Goal: Task Accomplishment & Management: Use online tool/utility

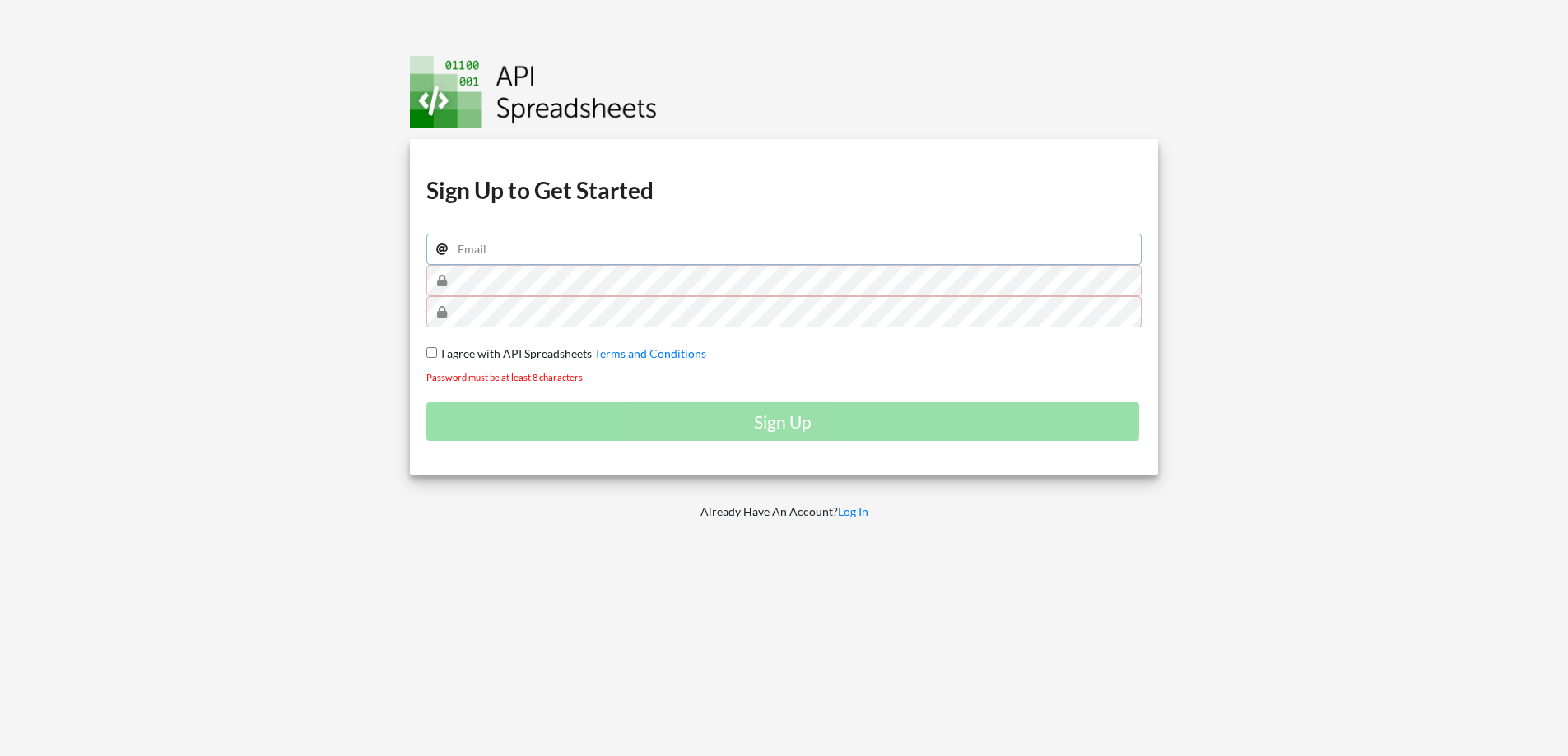
click at [652, 262] on input "email" at bounding box center [784, 249] width 716 height 31
type input "[EMAIL_ADDRESS][DOMAIN_NAME]"
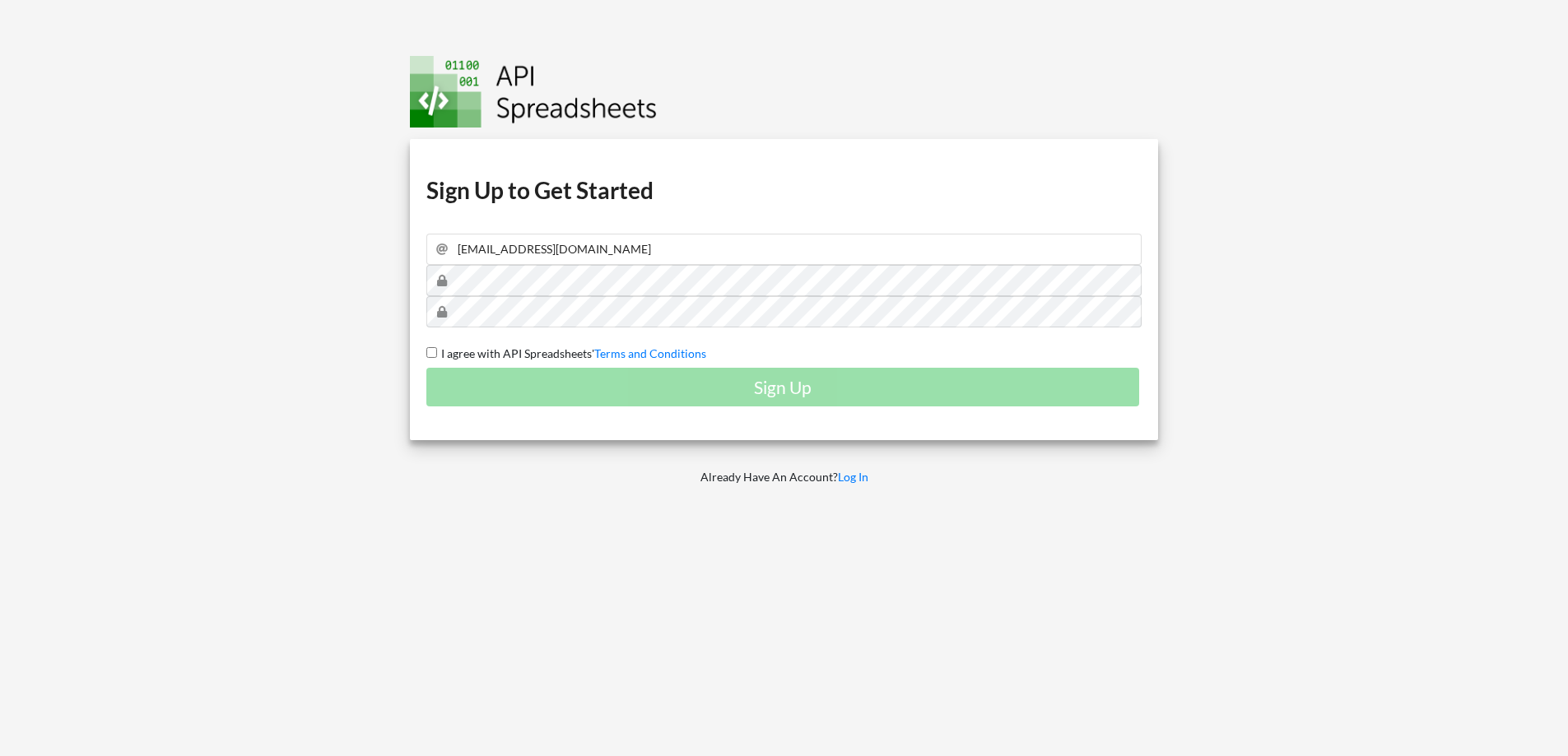
click at [434, 354] on input "I agree with API Spreadsheets' Terms and Conditions" at bounding box center [431, 353] width 11 height 11
checkbox input "true"
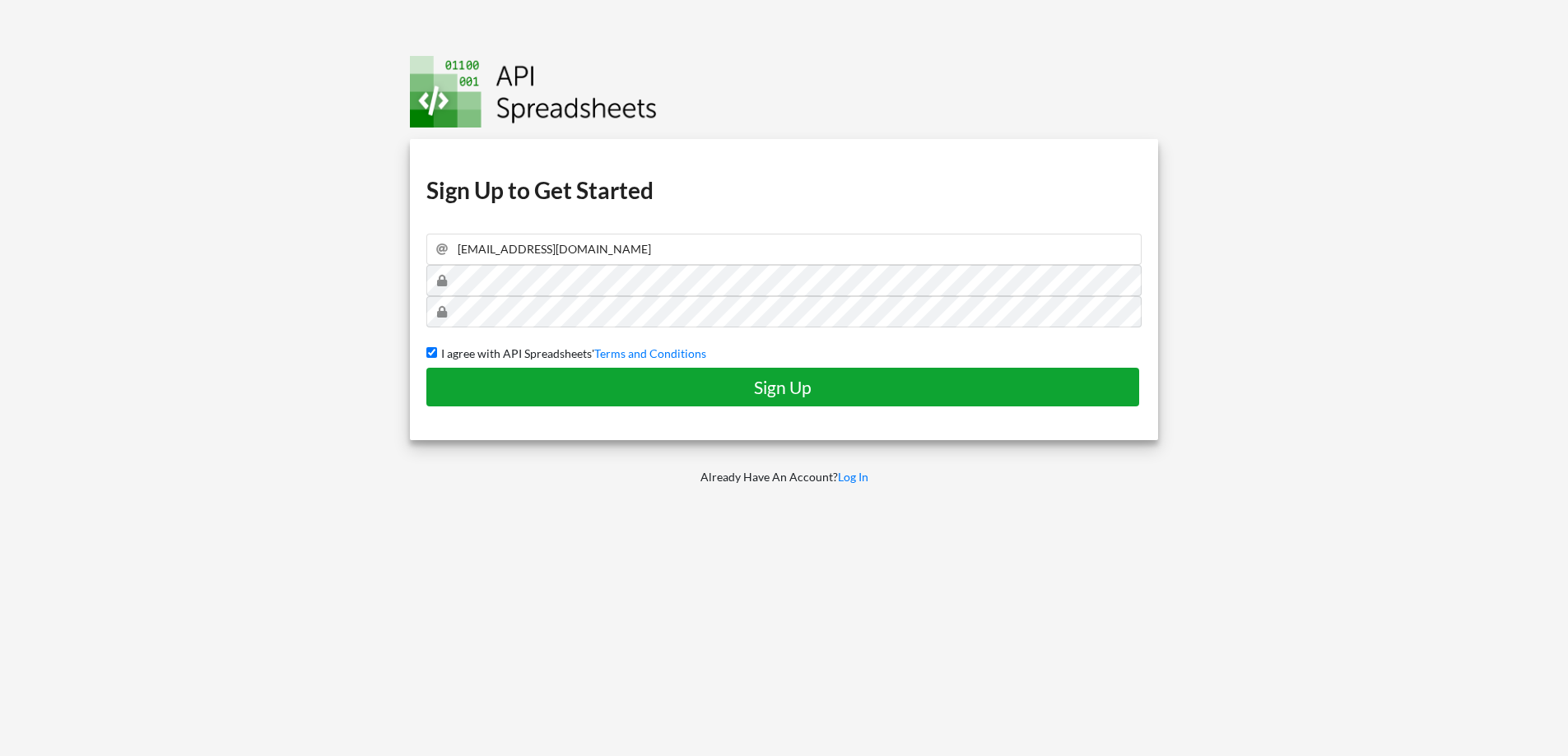
click at [548, 397] on button "Sign Up" at bounding box center [782, 386] width 712 height 39
checkbox input "false"
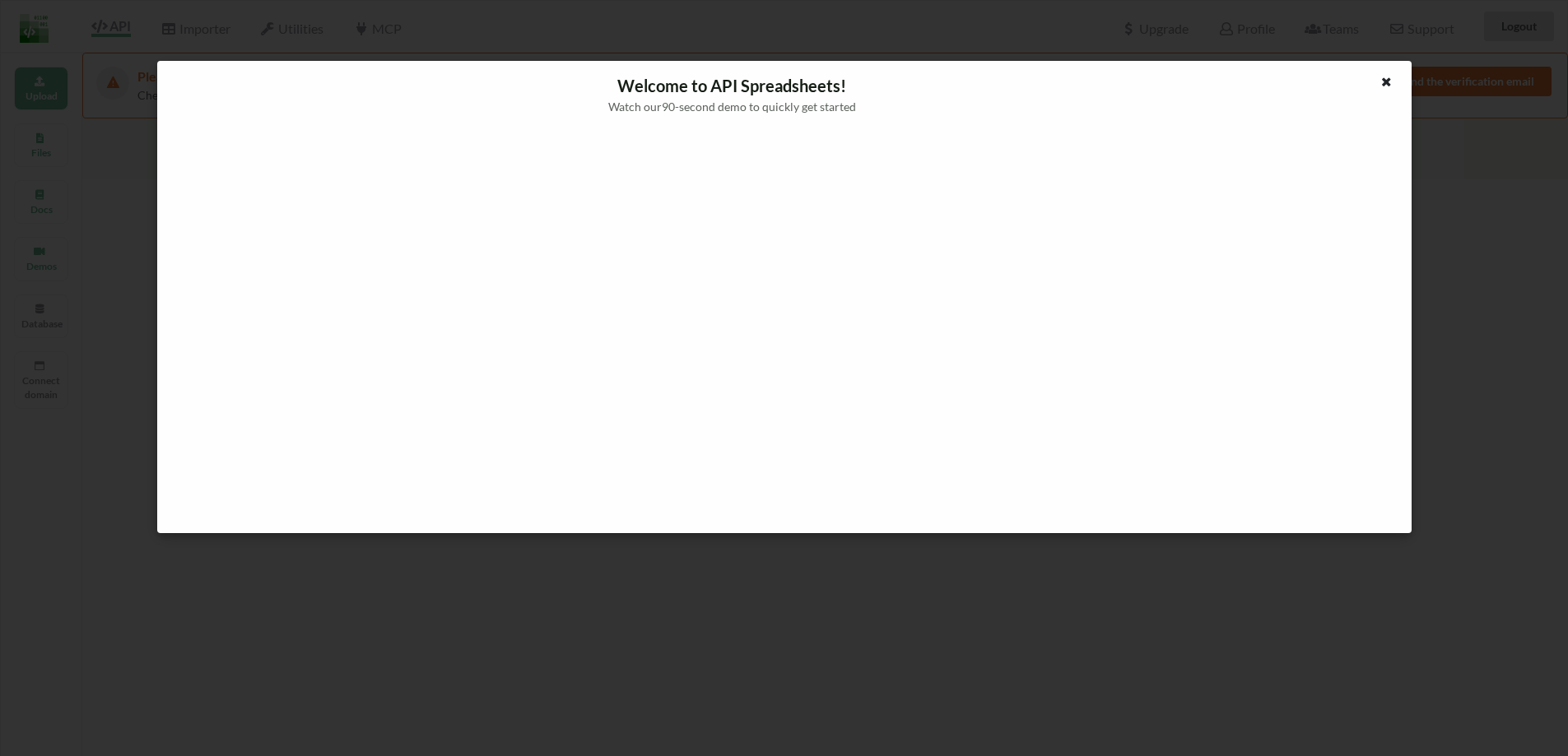
click at [1383, 83] on icon at bounding box center [1387, 80] width 14 height 12
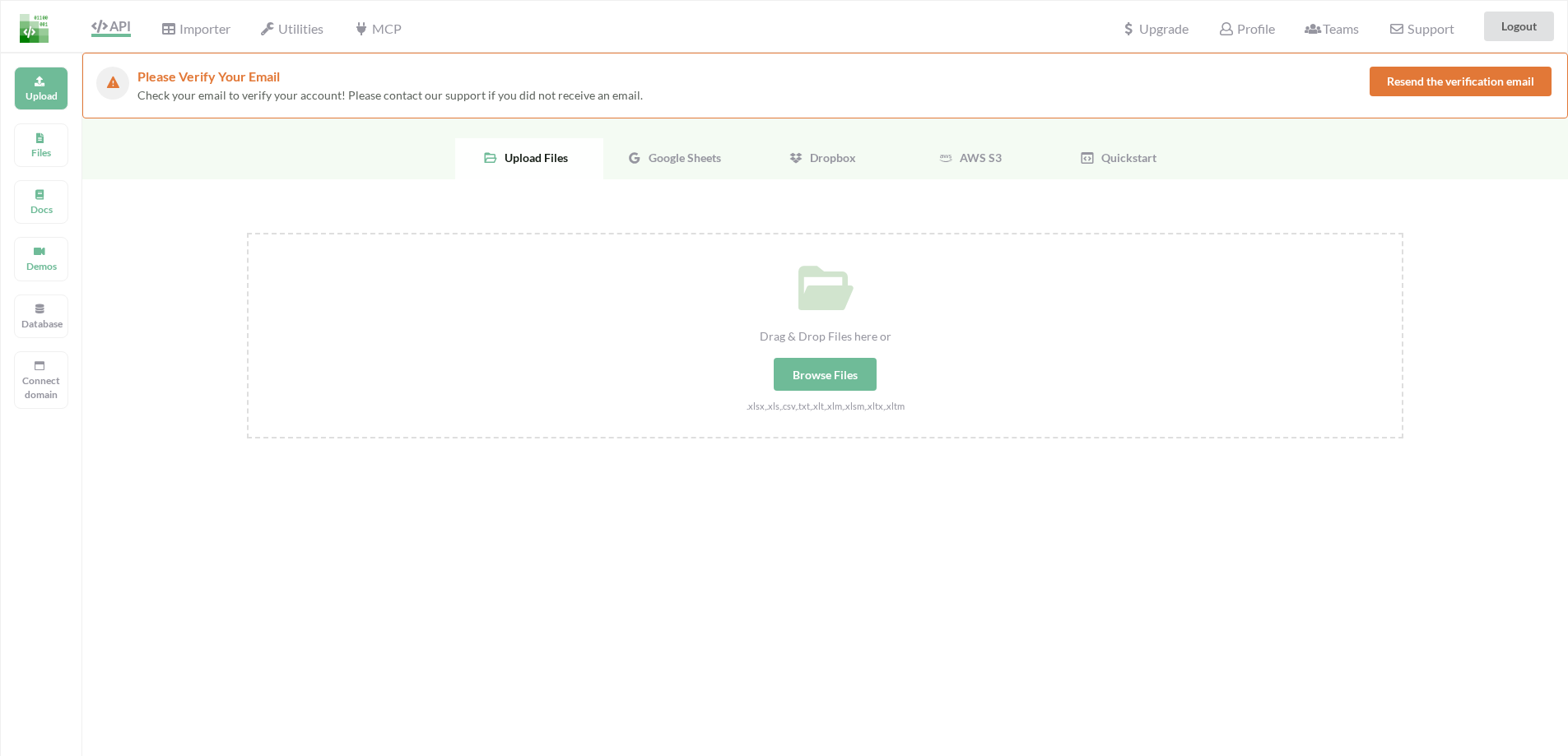
click at [806, 381] on div "Browse Files" at bounding box center [825, 374] width 103 height 33
click at [247, 233] on input "Drag & Drop Files here or Browse Files .xlsx,.xls,.csv,.txt,.xlt,.xlm,.xlsm,.xl…" at bounding box center [247, 233] width 0 height 0
type input "C:\fakepath\Strava.gsheet"
click at [668, 163] on span "Google Sheets" at bounding box center [680, 157] width 79 height 14
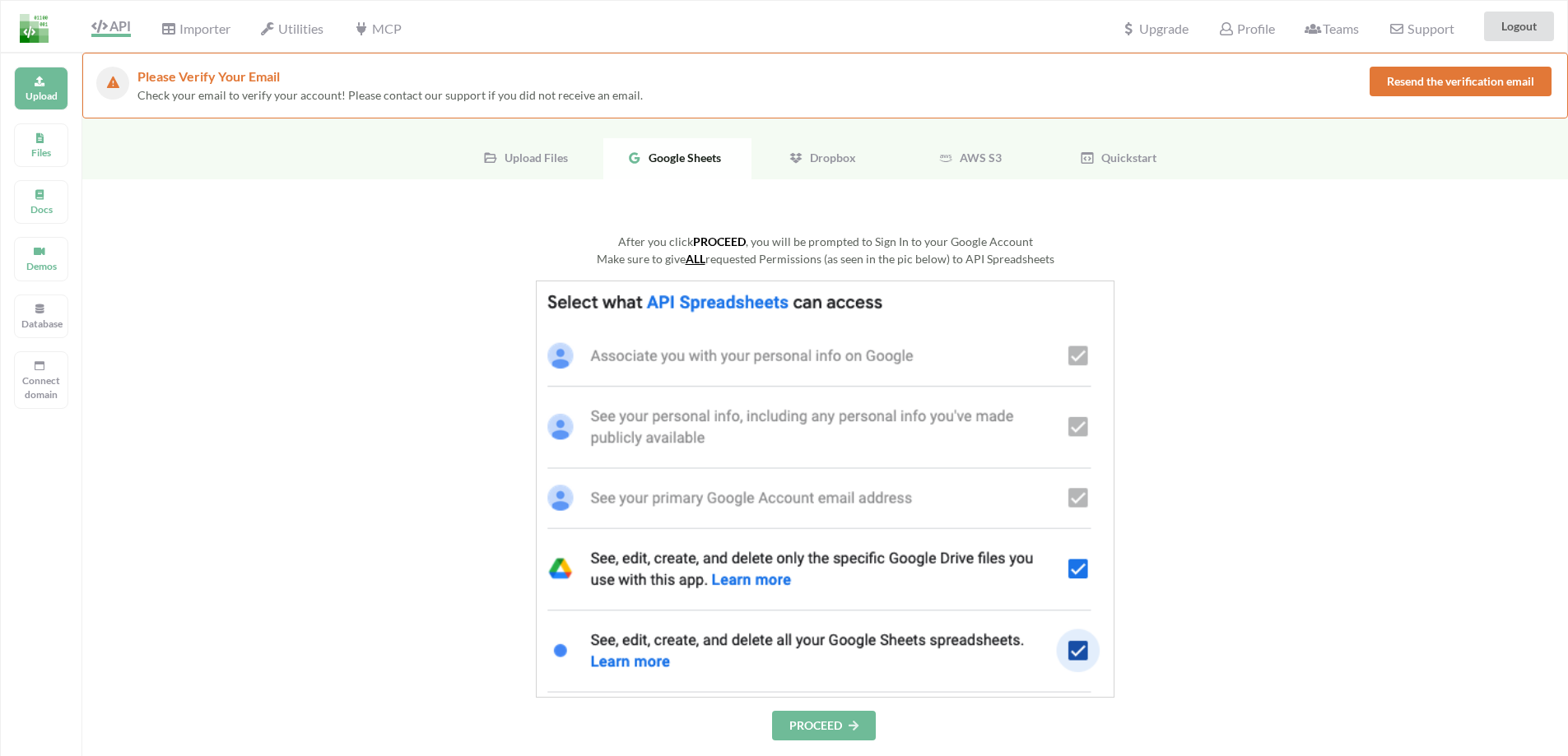
click at [1082, 655] on img at bounding box center [825, 489] width 579 height 417
click at [1077, 649] on img at bounding box center [825, 489] width 579 height 417
click at [1072, 569] on img at bounding box center [825, 489] width 579 height 417
click at [679, 560] on img at bounding box center [825, 489] width 579 height 417
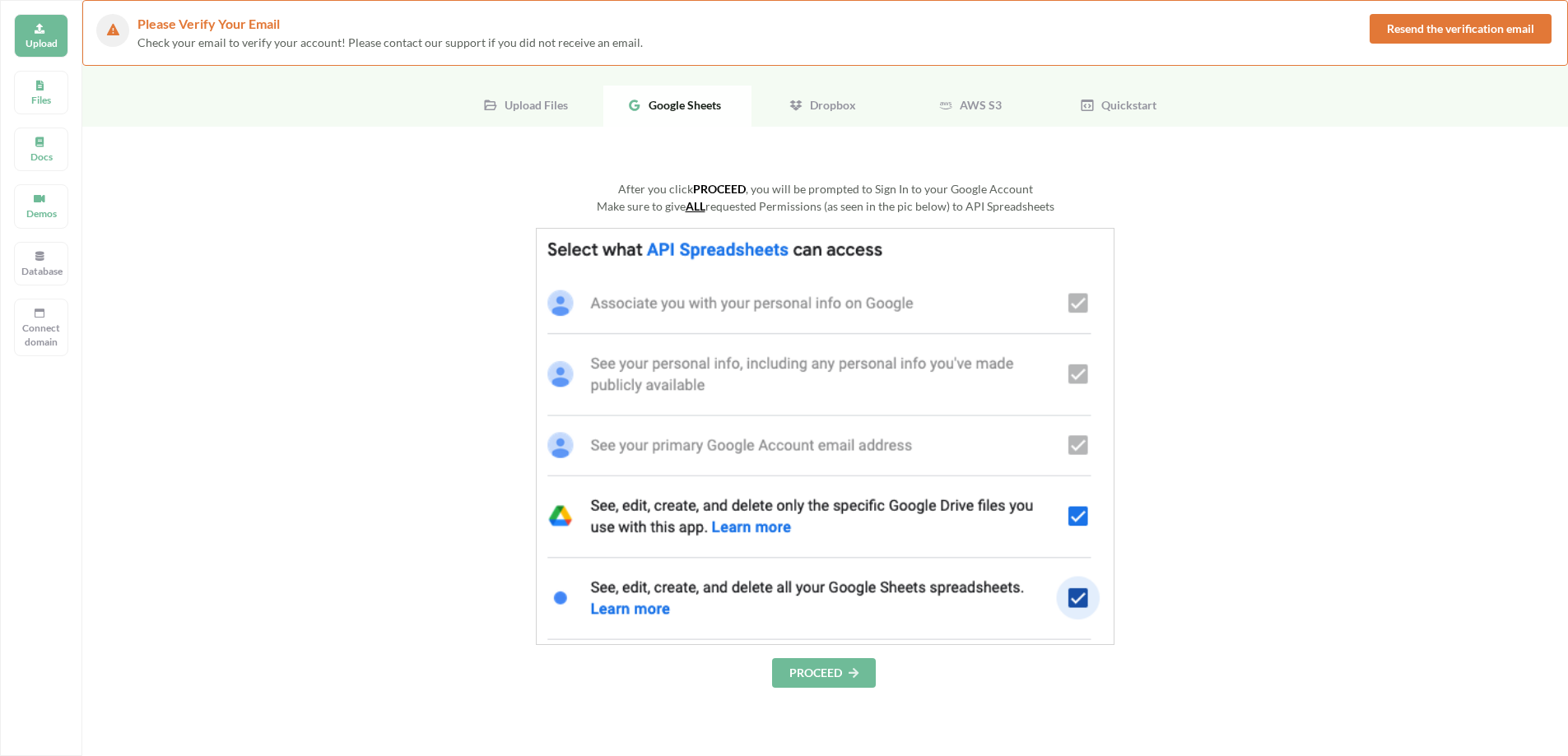
scroll to position [83, 0]
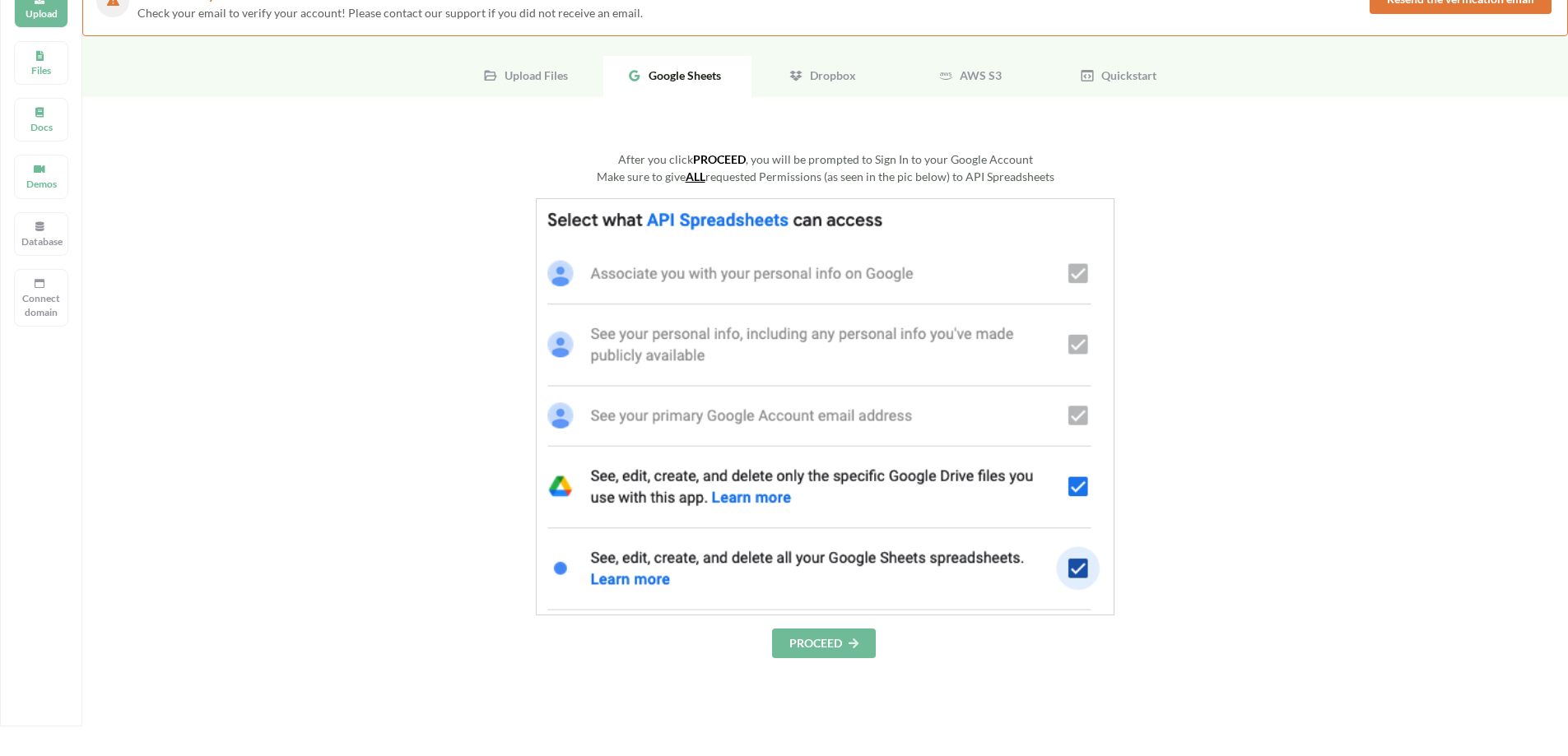
click at [814, 639] on button "PROCEED" at bounding box center [824, 643] width 104 height 30
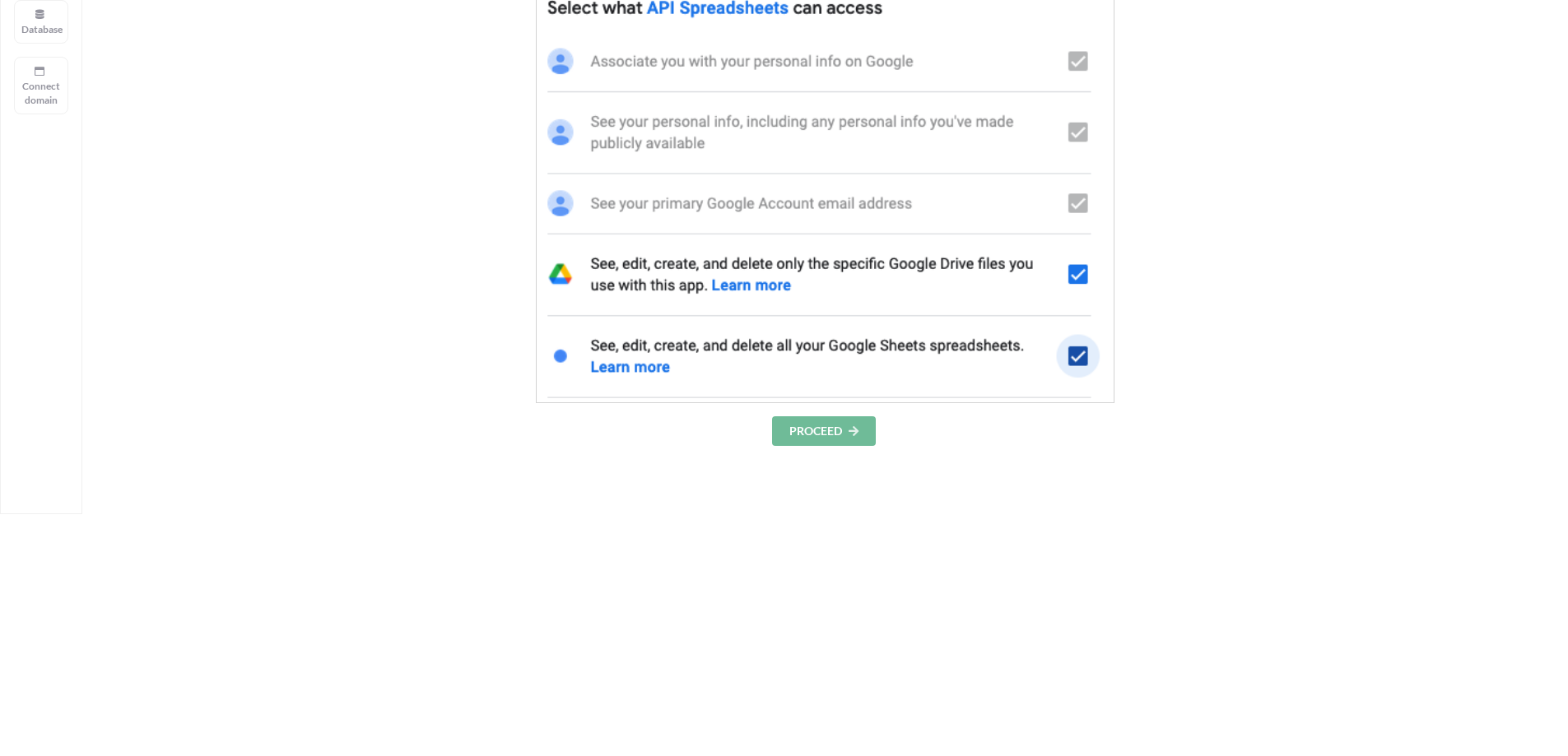
scroll to position [116, 0]
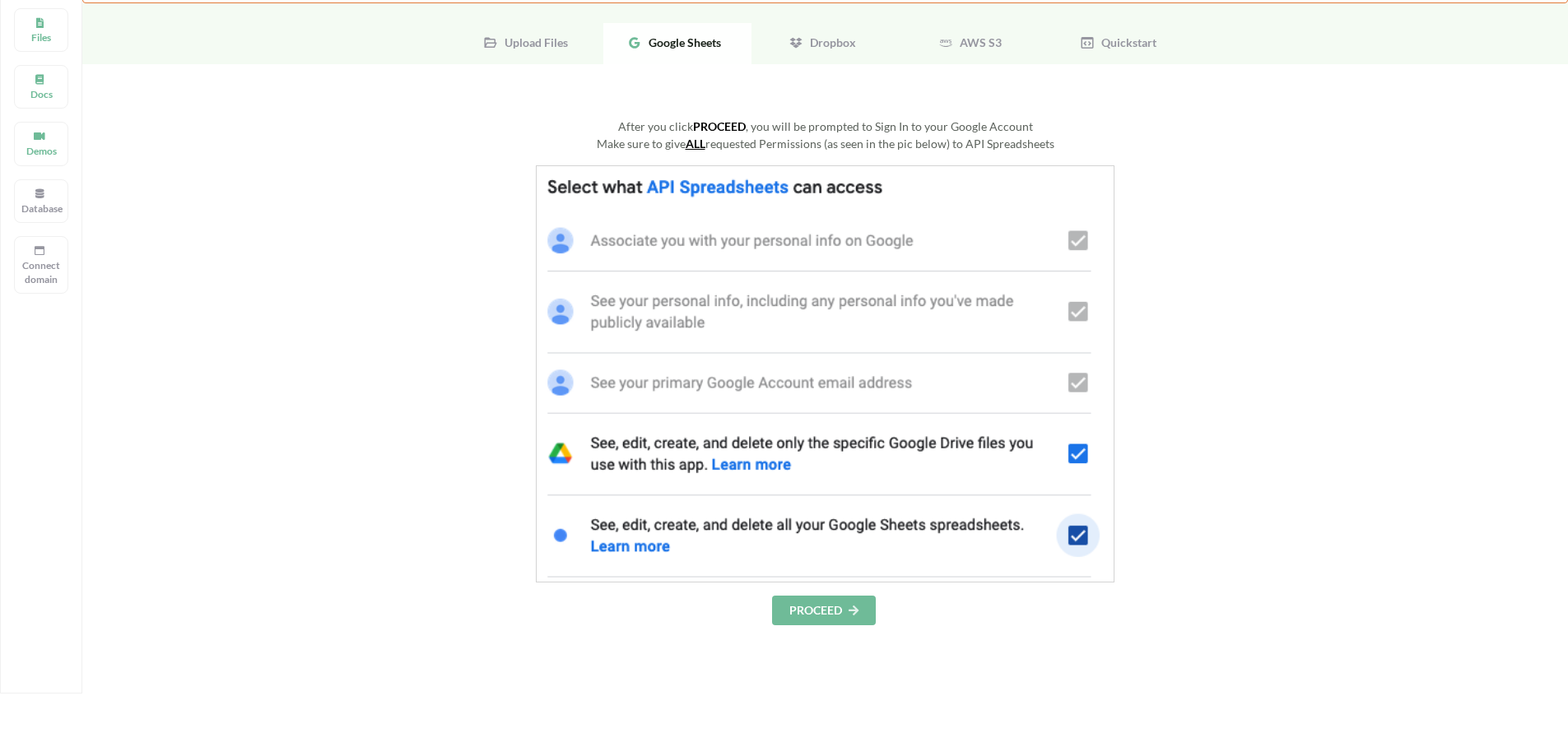
click at [855, 614] on icon at bounding box center [854, 610] width 14 height 10
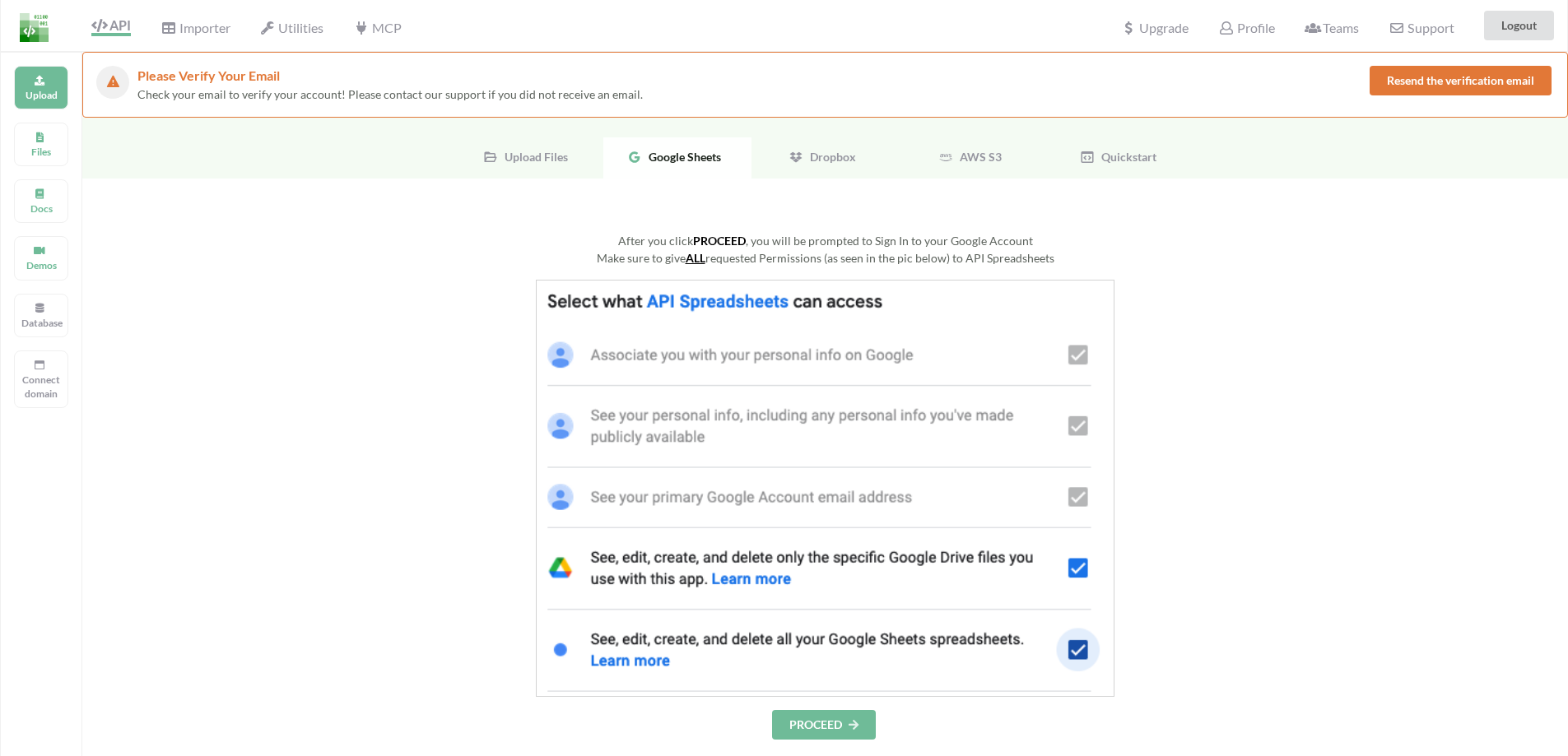
scroll to position [0, 0]
click at [697, 159] on span "Google Sheets" at bounding box center [680, 157] width 79 height 14
click at [533, 158] on span "Upload Files" at bounding box center [533, 157] width 70 height 14
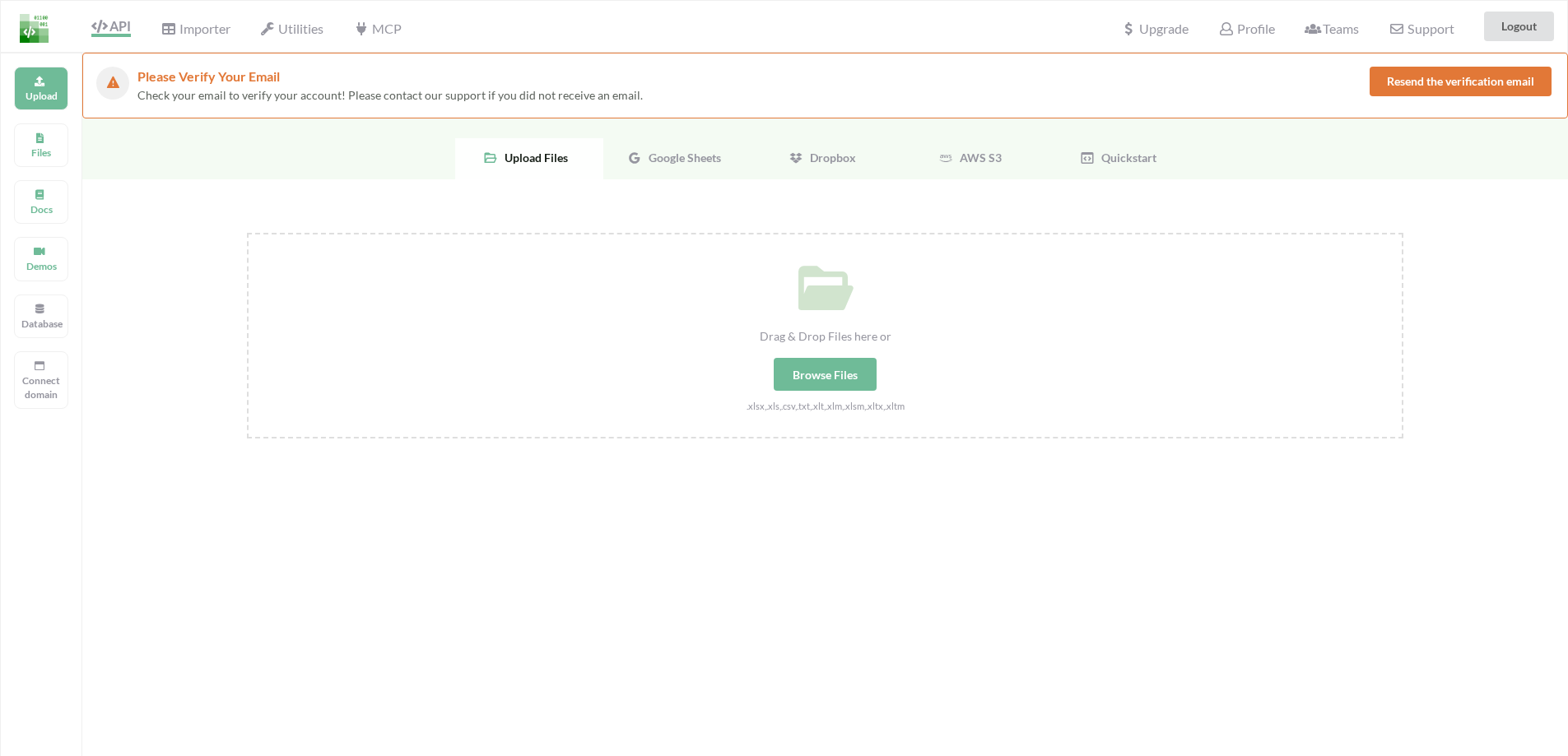
click at [686, 157] on span "Google Sheets" at bounding box center [680, 157] width 79 height 14
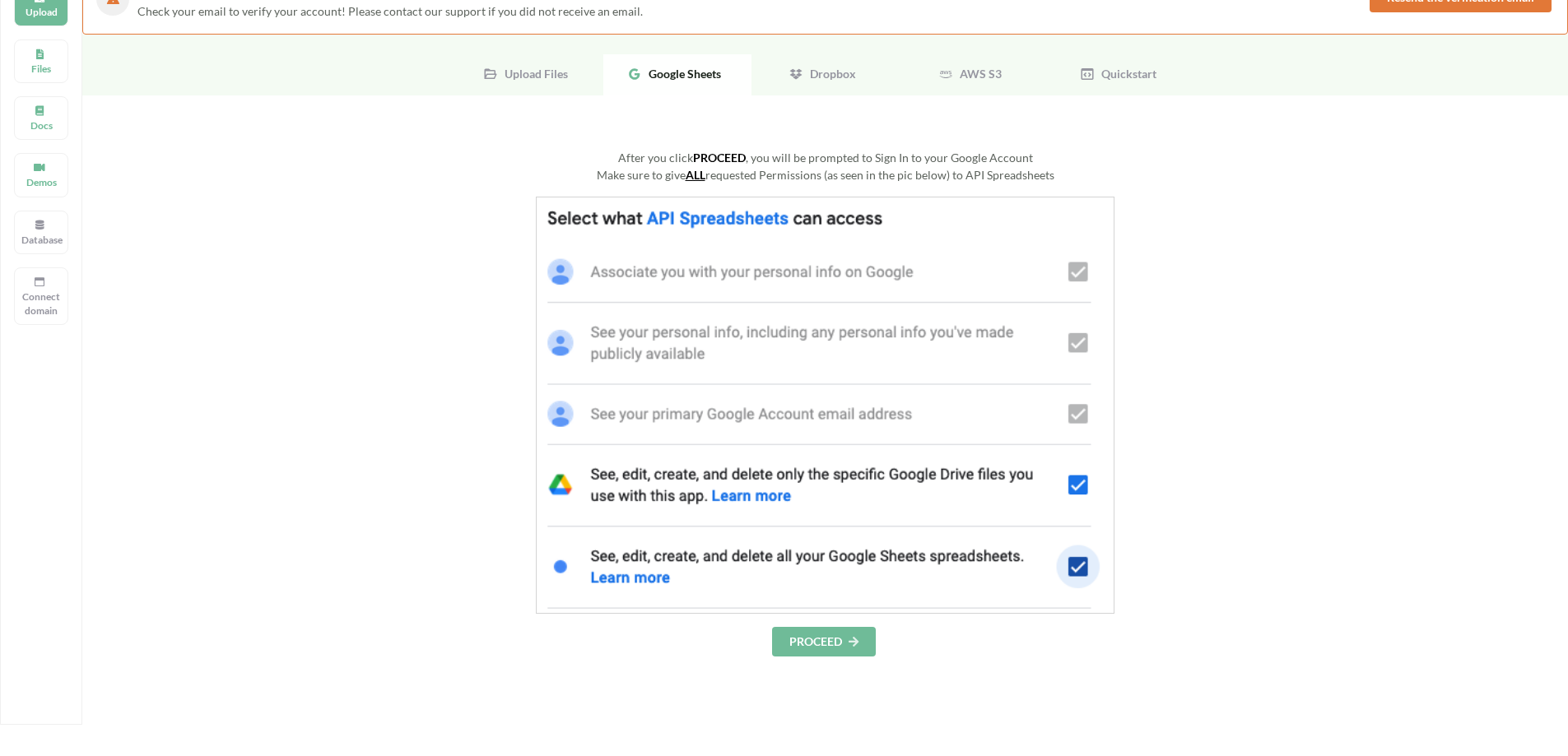
scroll to position [247, 0]
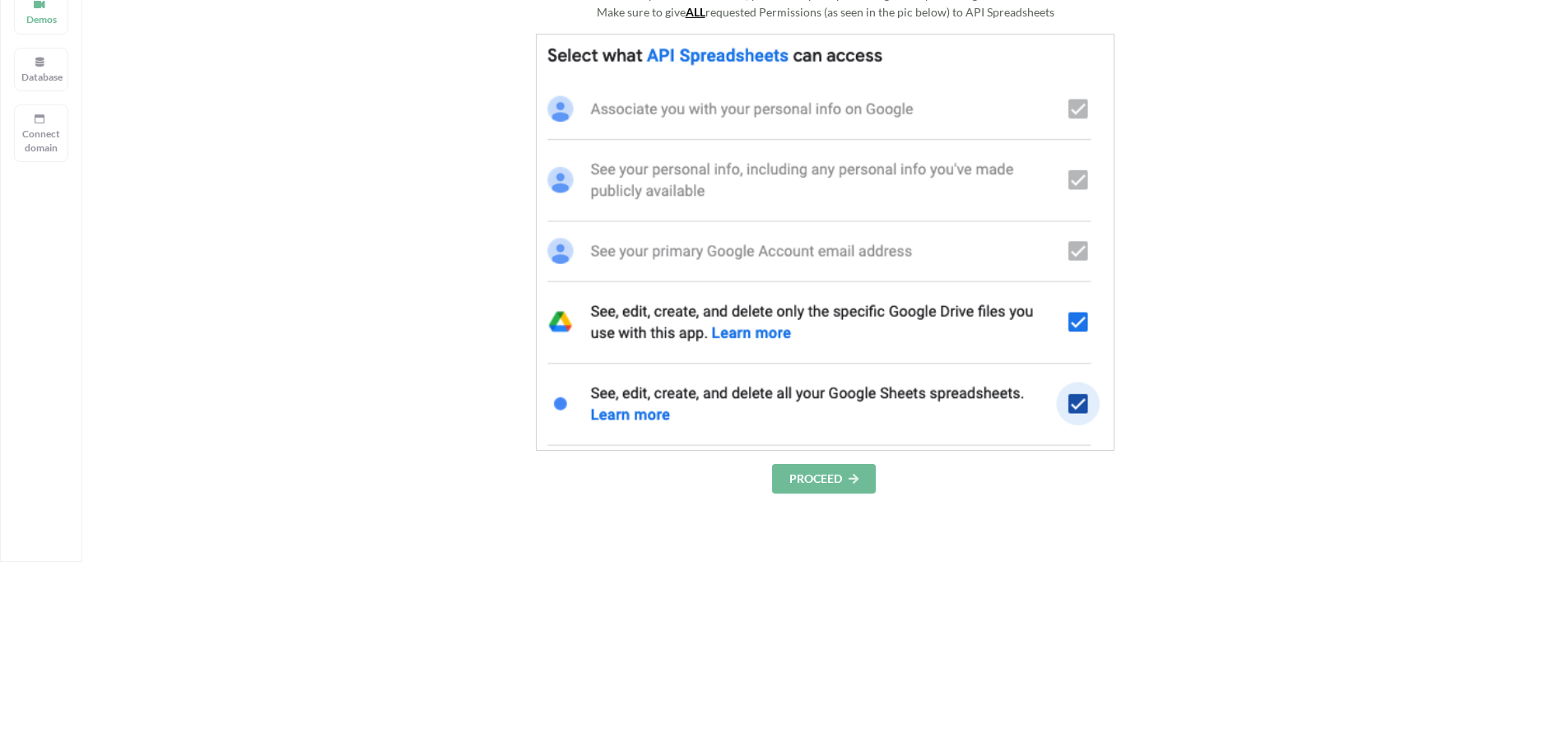
click at [814, 487] on button "PROCEED" at bounding box center [824, 479] width 104 height 30
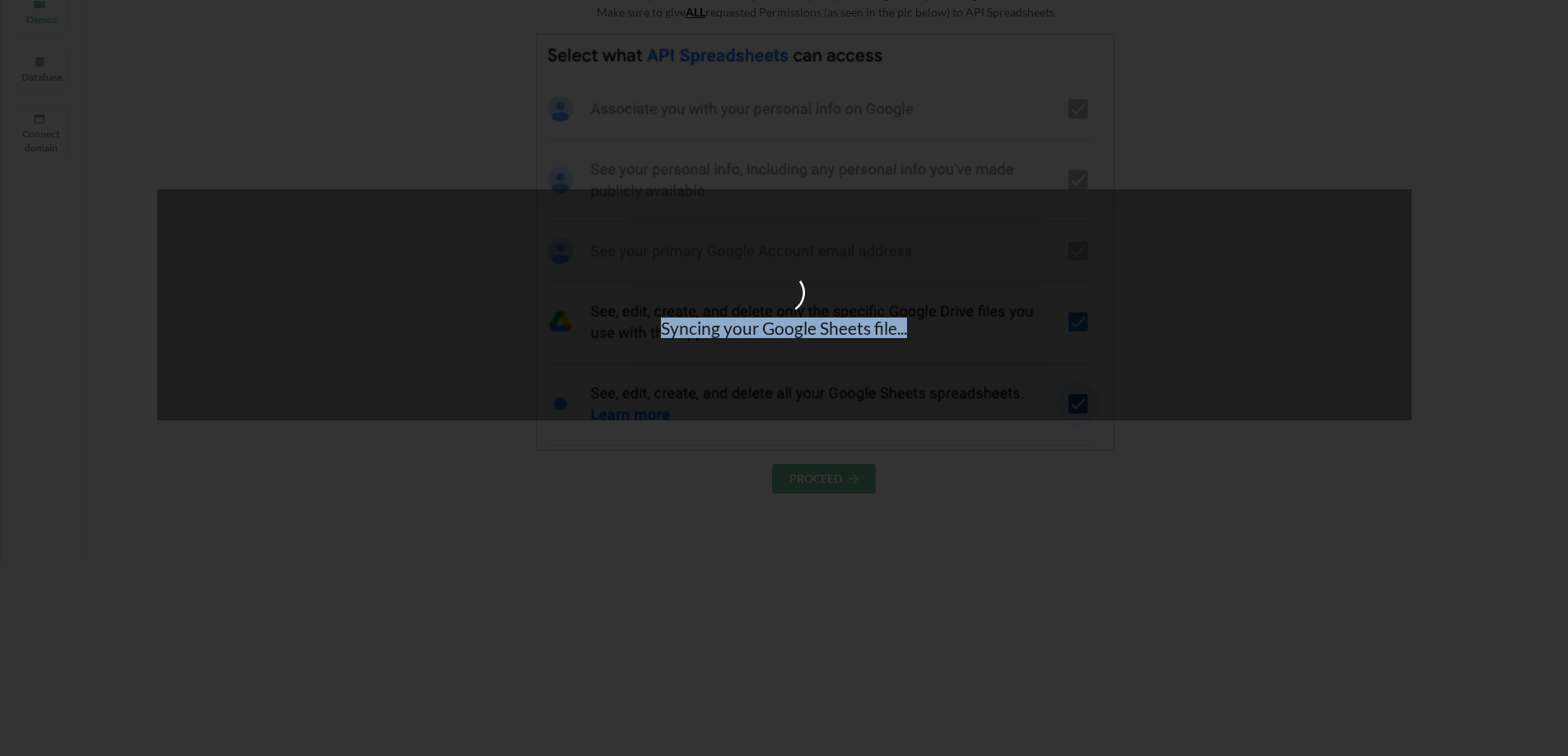
click at [470, 408] on div "Syncing your Google Sheets file..." at bounding box center [784, 305] width 1254 height 230
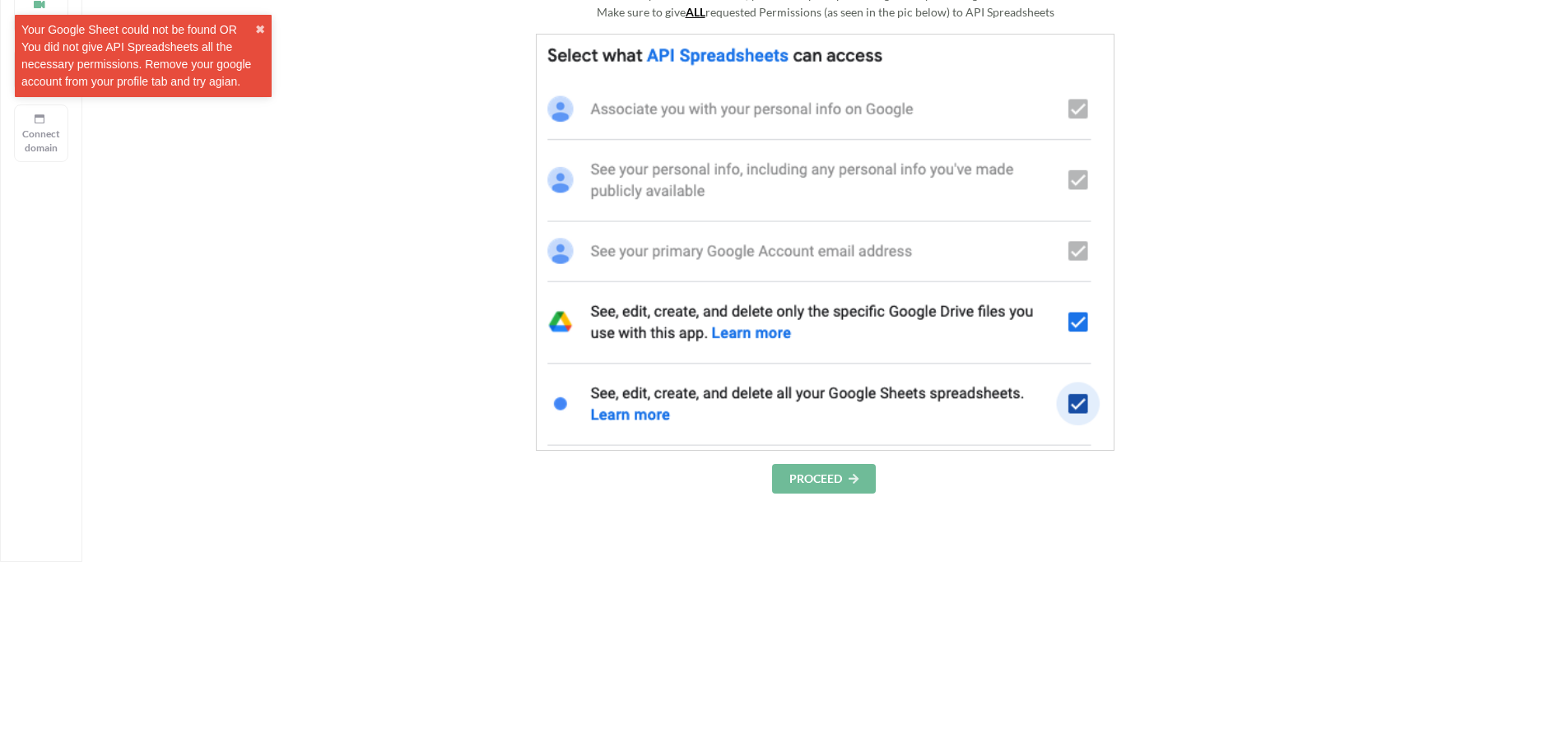
click at [164, 70] on div "Your Google Sheet could not be found OR You did not give API Spreadsheets all t…" at bounding box center [137, 55] width 234 height 69
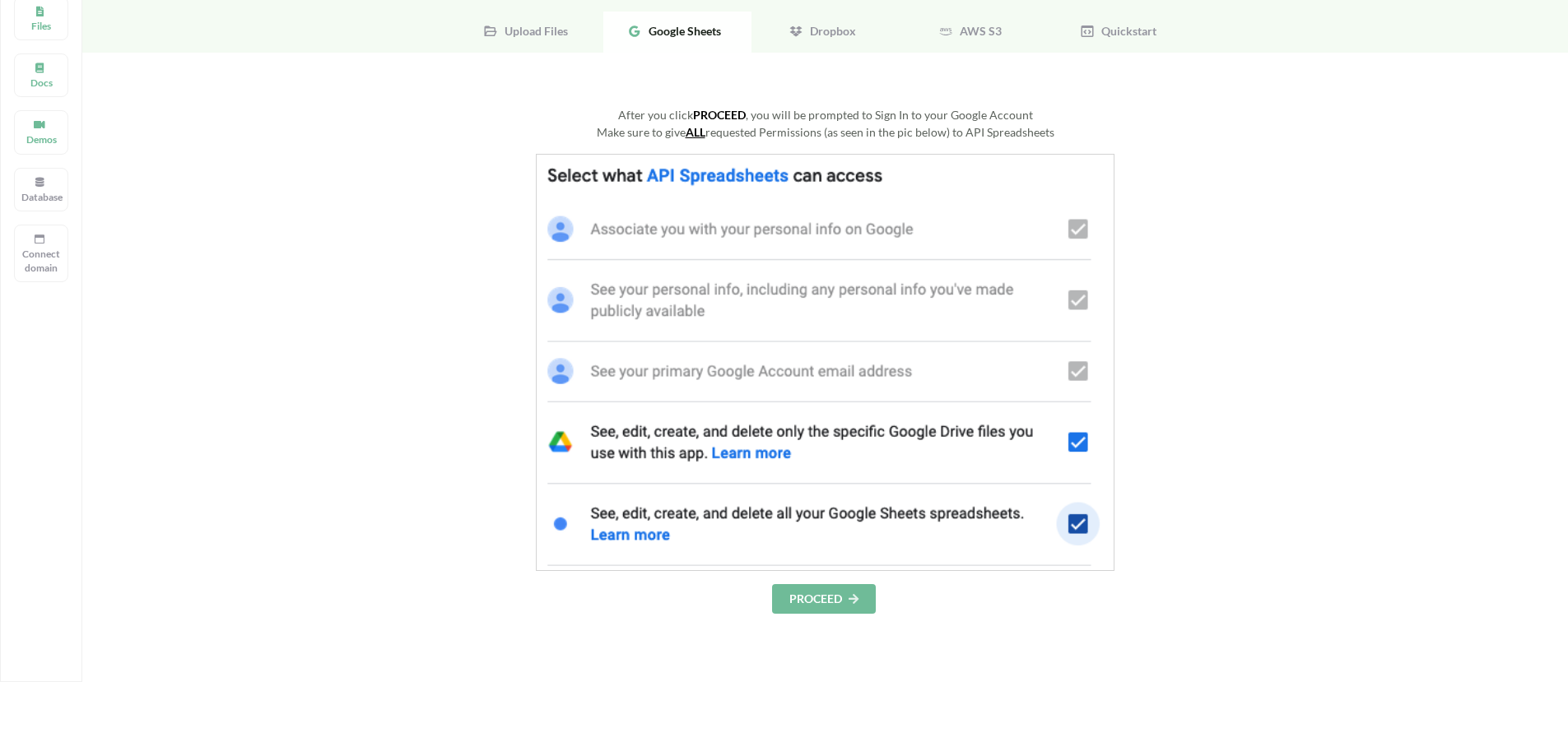
scroll to position [0, 0]
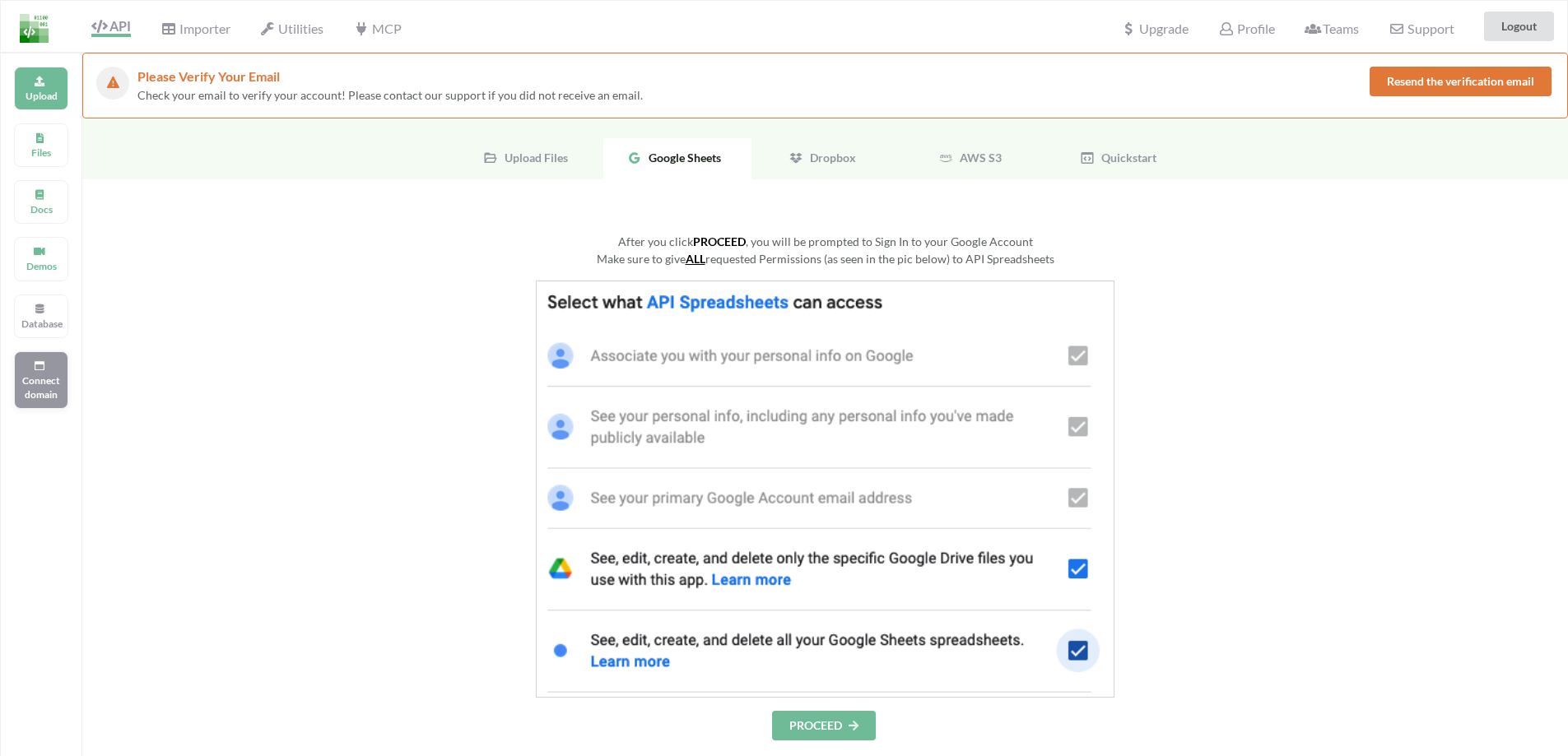
click at [54, 378] on p "Connect domain" at bounding box center [41, 387] width 40 height 28
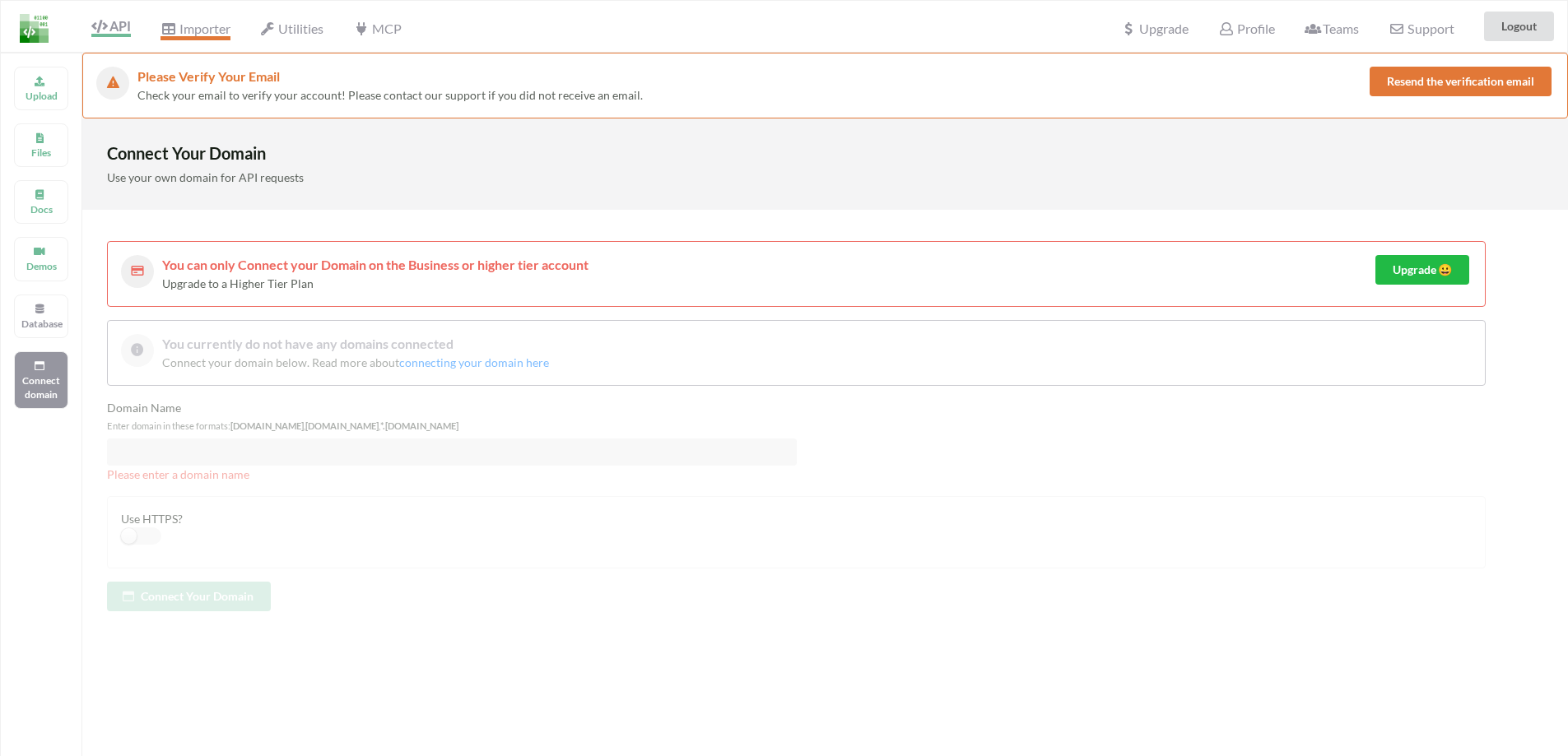
click at [167, 33] on icon at bounding box center [168, 28] width 16 height 13
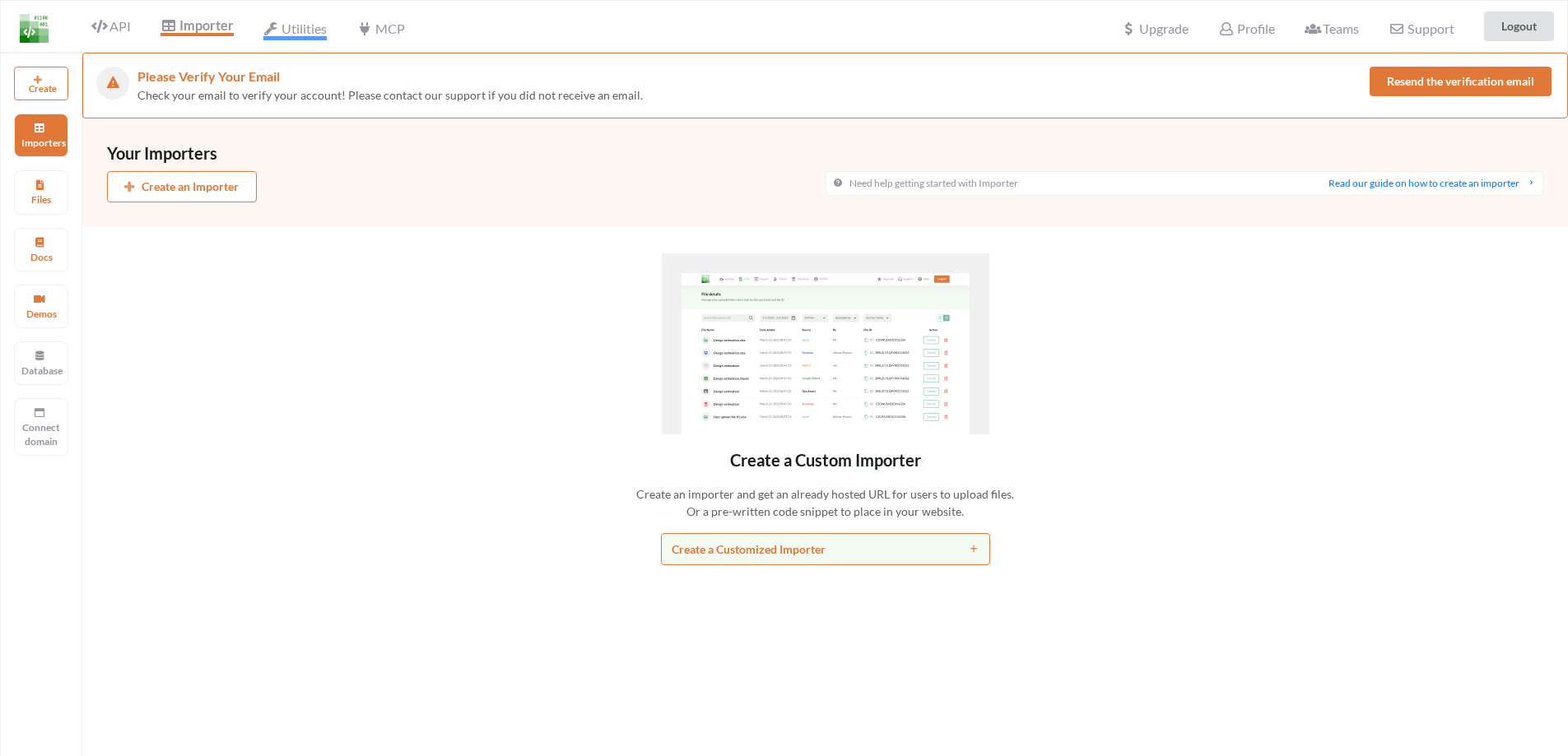
click at [302, 27] on span "Utilities" at bounding box center [295, 31] width 64 height 20
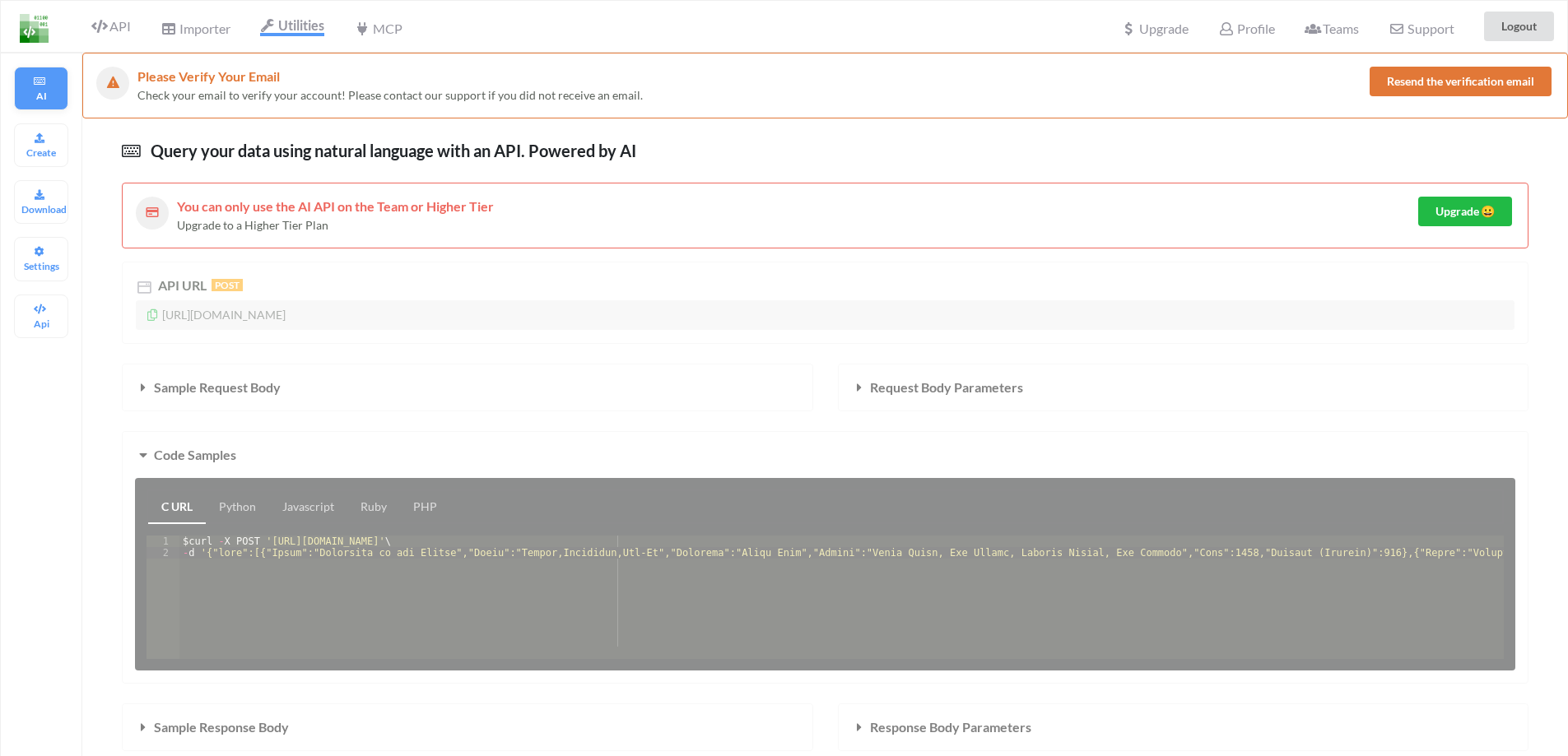
click at [41, 83] on icon at bounding box center [40, 79] width 12 height 10
click at [121, 22] on span "API" at bounding box center [112, 28] width 40 height 20
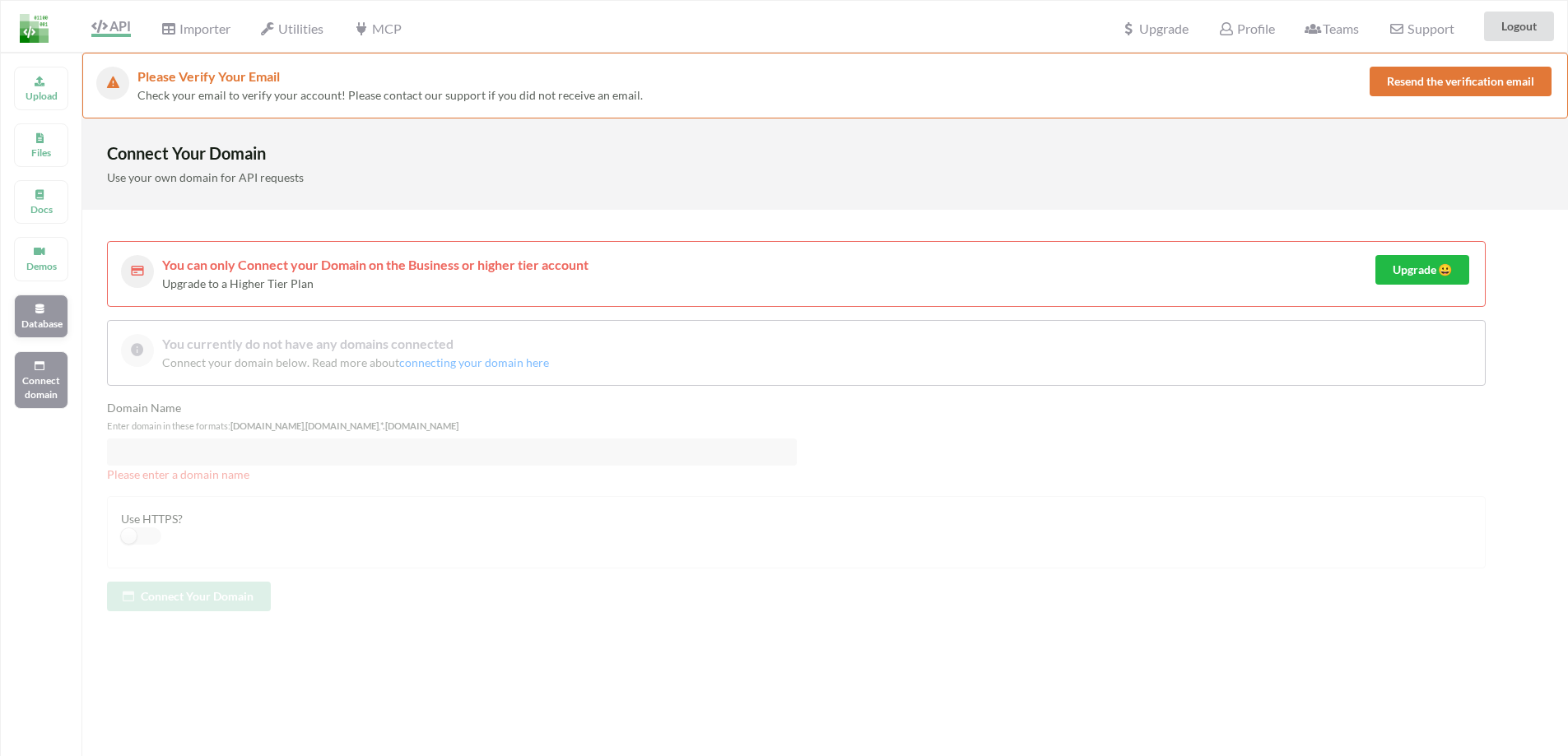
click at [44, 305] on icon at bounding box center [40, 307] width 12 height 10
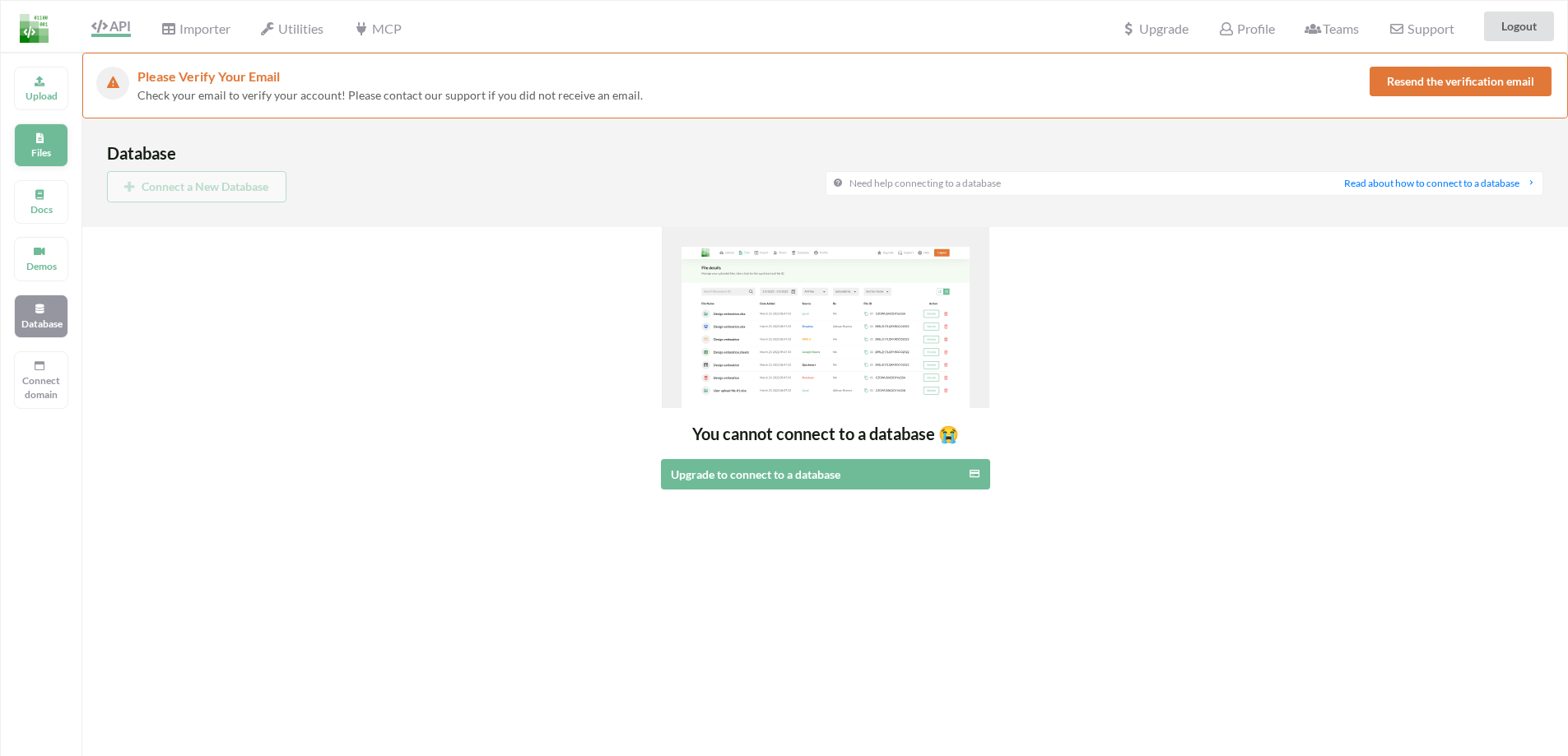
click at [38, 148] on p "Files" at bounding box center [41, 152] width 40 height 14
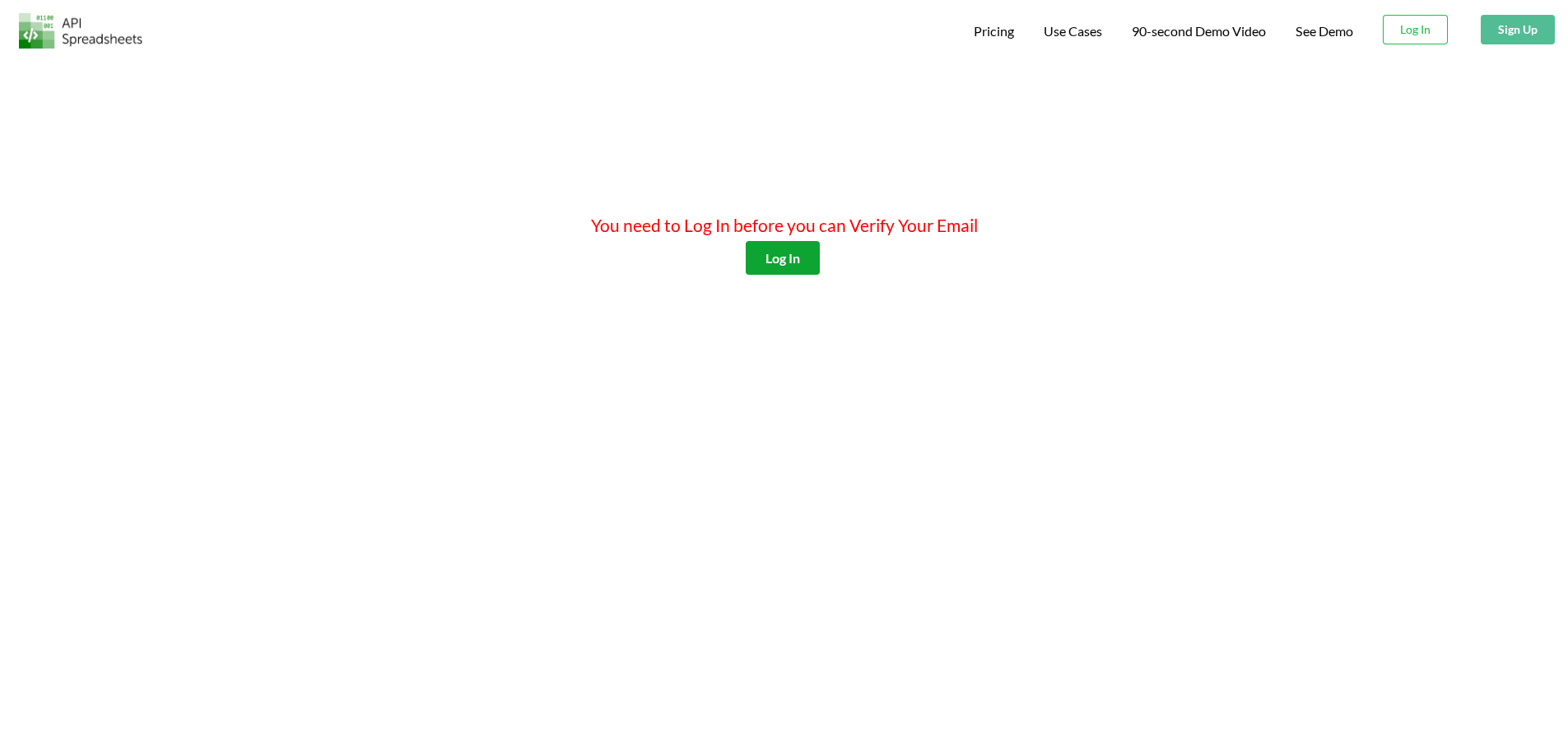
click at [772, 268] on button "Log In" at bounding box center [783, 258] width 74 height 34
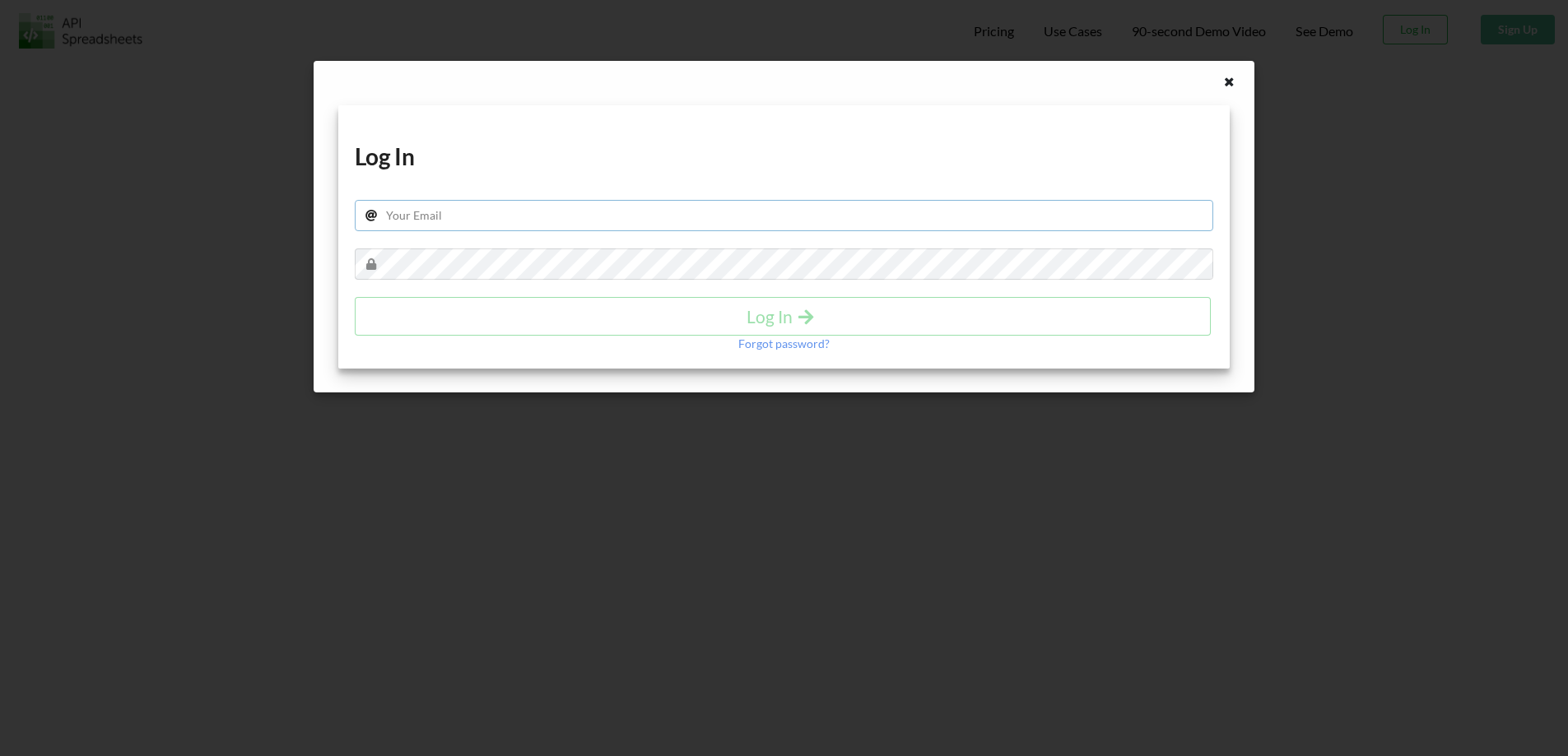
click at [771, 219] on input "text" at bounding box center [784, 215] width 859 height 31
type input "[EMAIL_ADDRESS][DOMAIN_NAME]"
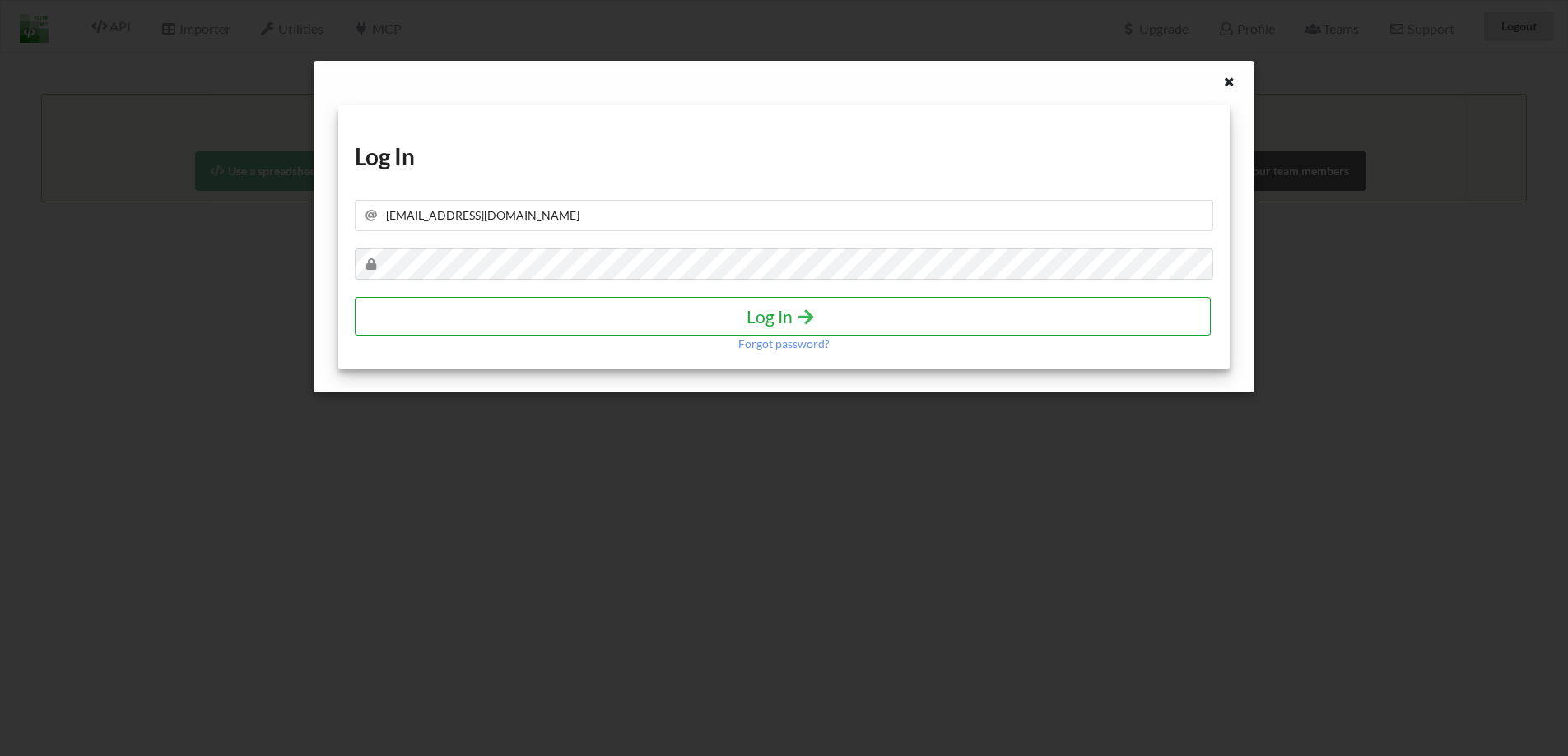
click at [784, 325] on h4 "Log In" at bounding box center [782, 316] width 822 height 21
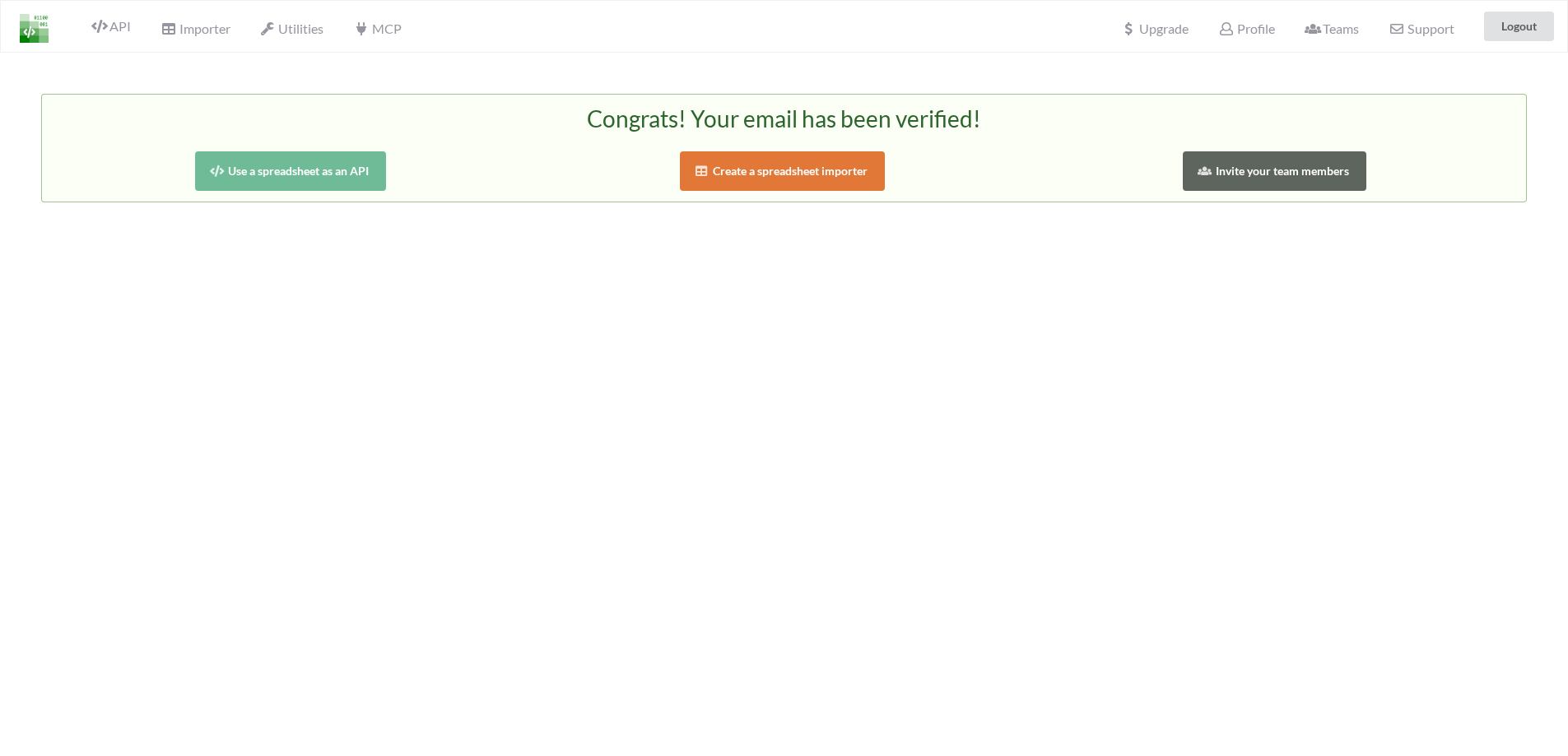
click at [325, 180] on button "Use a spreadsheet as an API" at bounding box center [291, 171] width 192 height 40
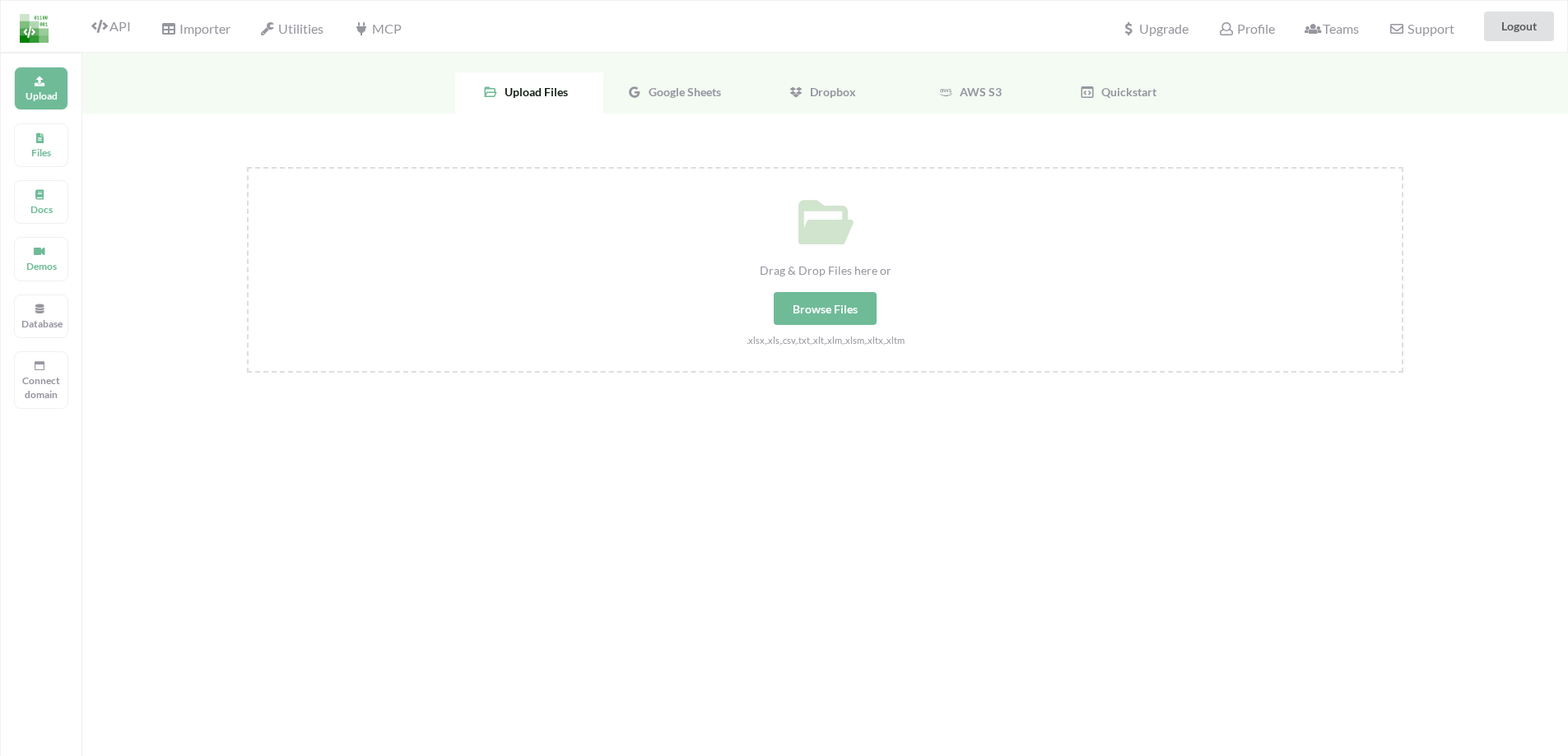
click at [655, 89] on span "Google Sheets" at bounding box center [680, 92] width 79 height 14
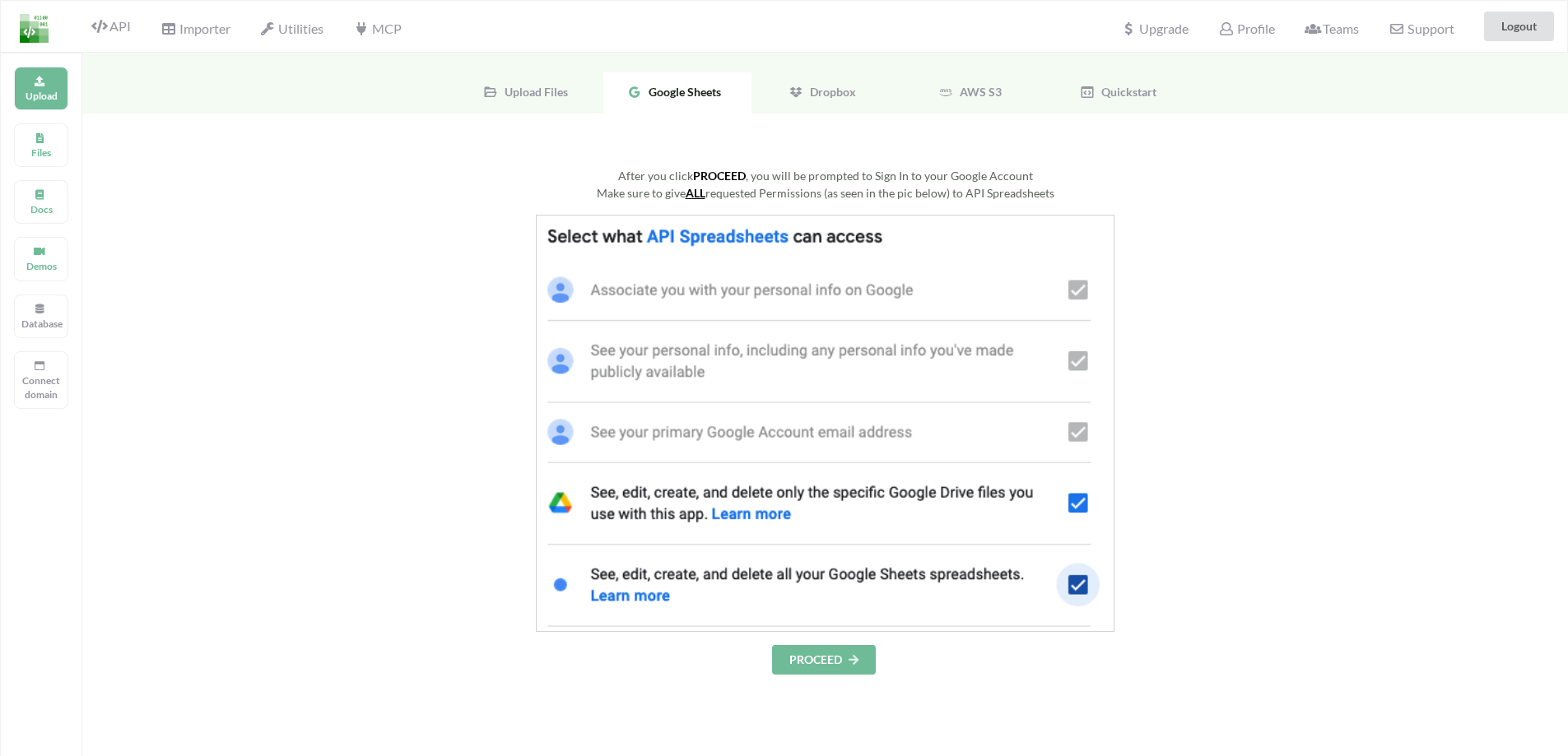
click at [827, 668] on button "PROCEED" at bounding box center [824, 660] width 104 height 30
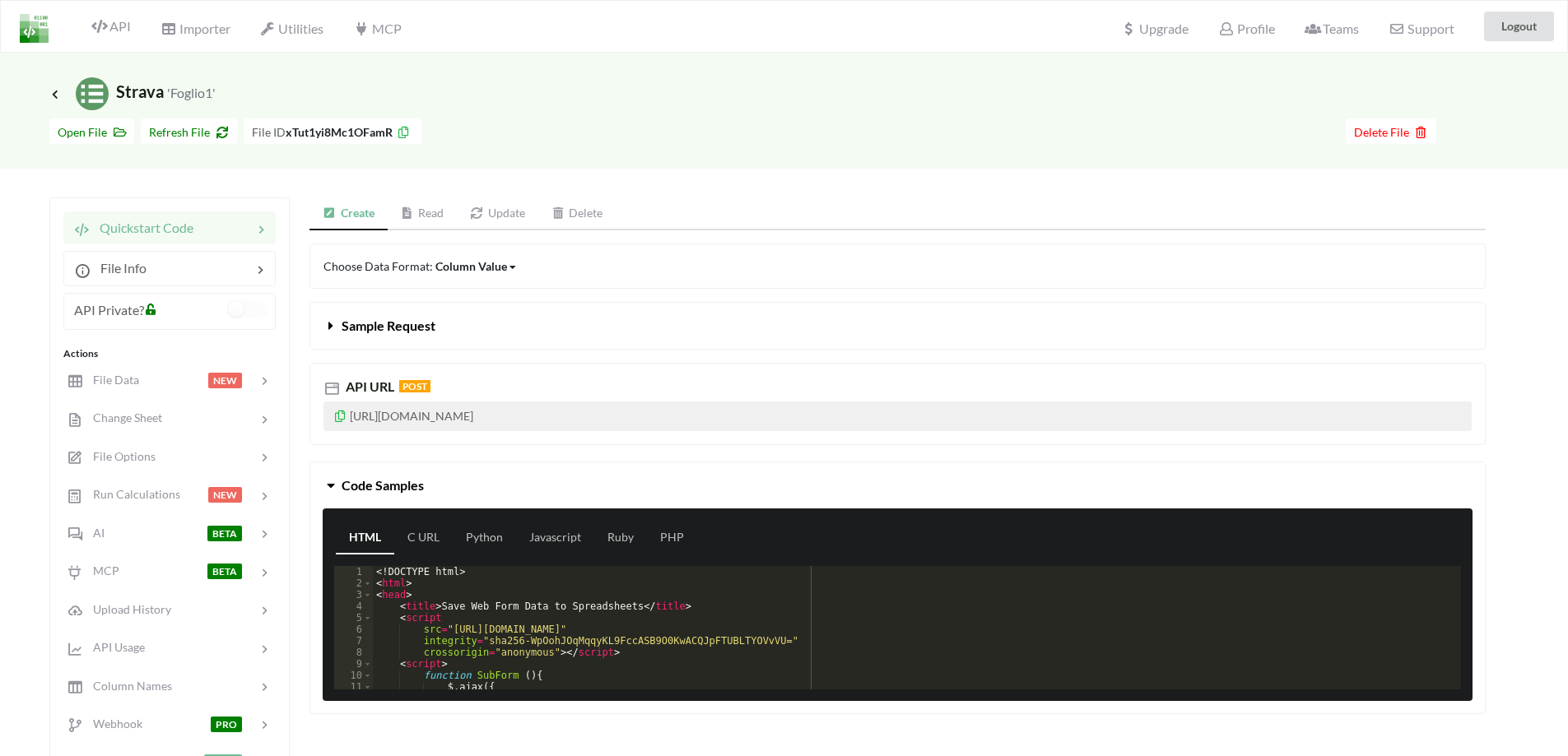
click at [492, 413] on p "https://api.apispreadsheets.com/data/xTut1yi8Mc1OFamR/" at bounding box center [898, 416] width 1149 height 30
drag, startPoint x: 662, startPoint y: 416, endPoint x: 310, endPoint y: 420, distance: 352.0
click at [310, 420] on div "API URL POST https://api.apispreadsheets.com/data/xTut1yi8Mc1OFamR/" at bounding box center [898, 403] width 1176 height 83
copy p "https://api.apispreadsheets.com/data/xTut1yi8Mc1OFamR/"
